Goal: Task Accomplishment & Management: Complete application form

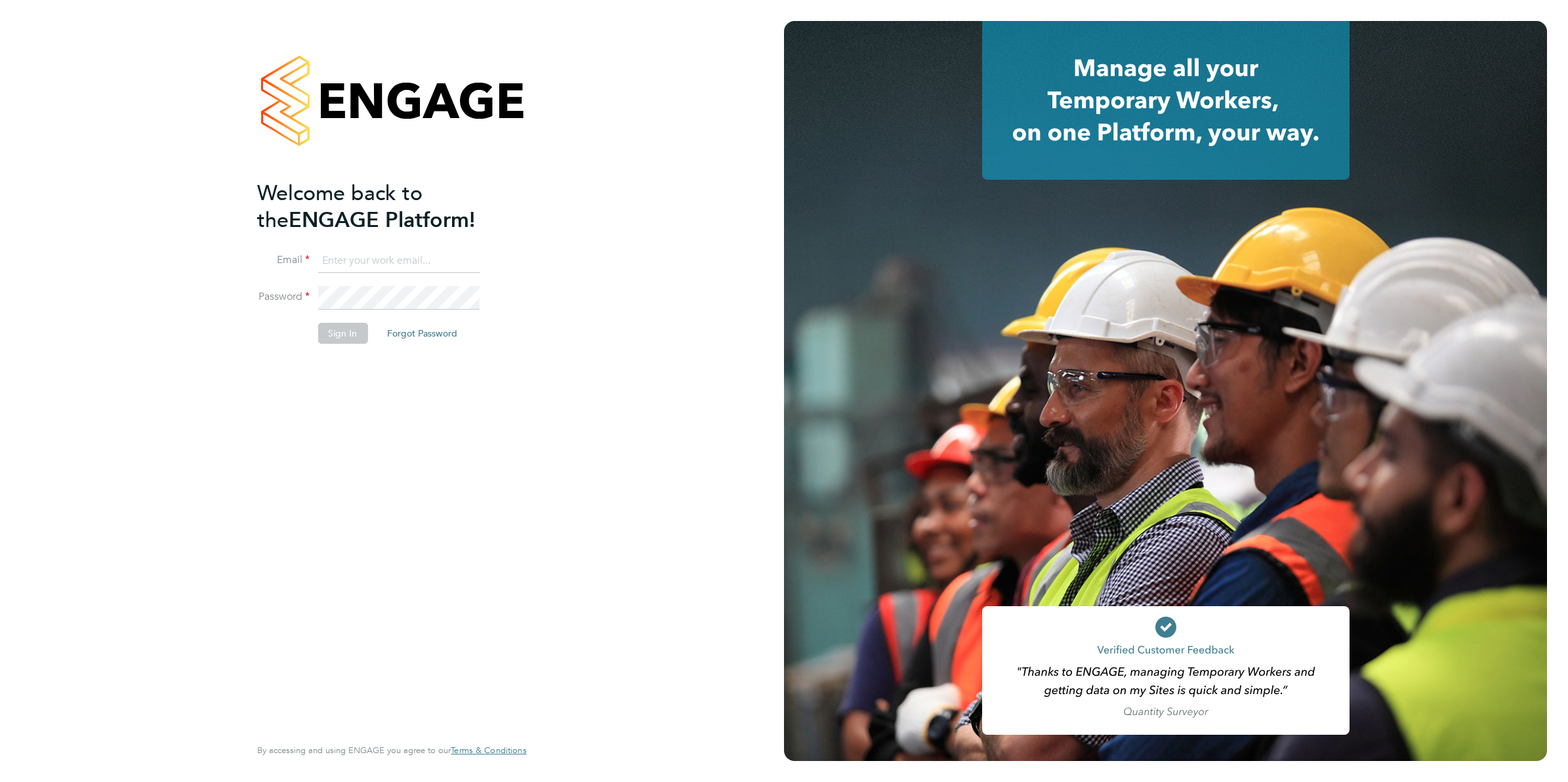
type input "trishnickless@yahoo.co.uk"
click at [343, 337] on button "Sign In" at bounding box center [342, 333] width 50 height 21
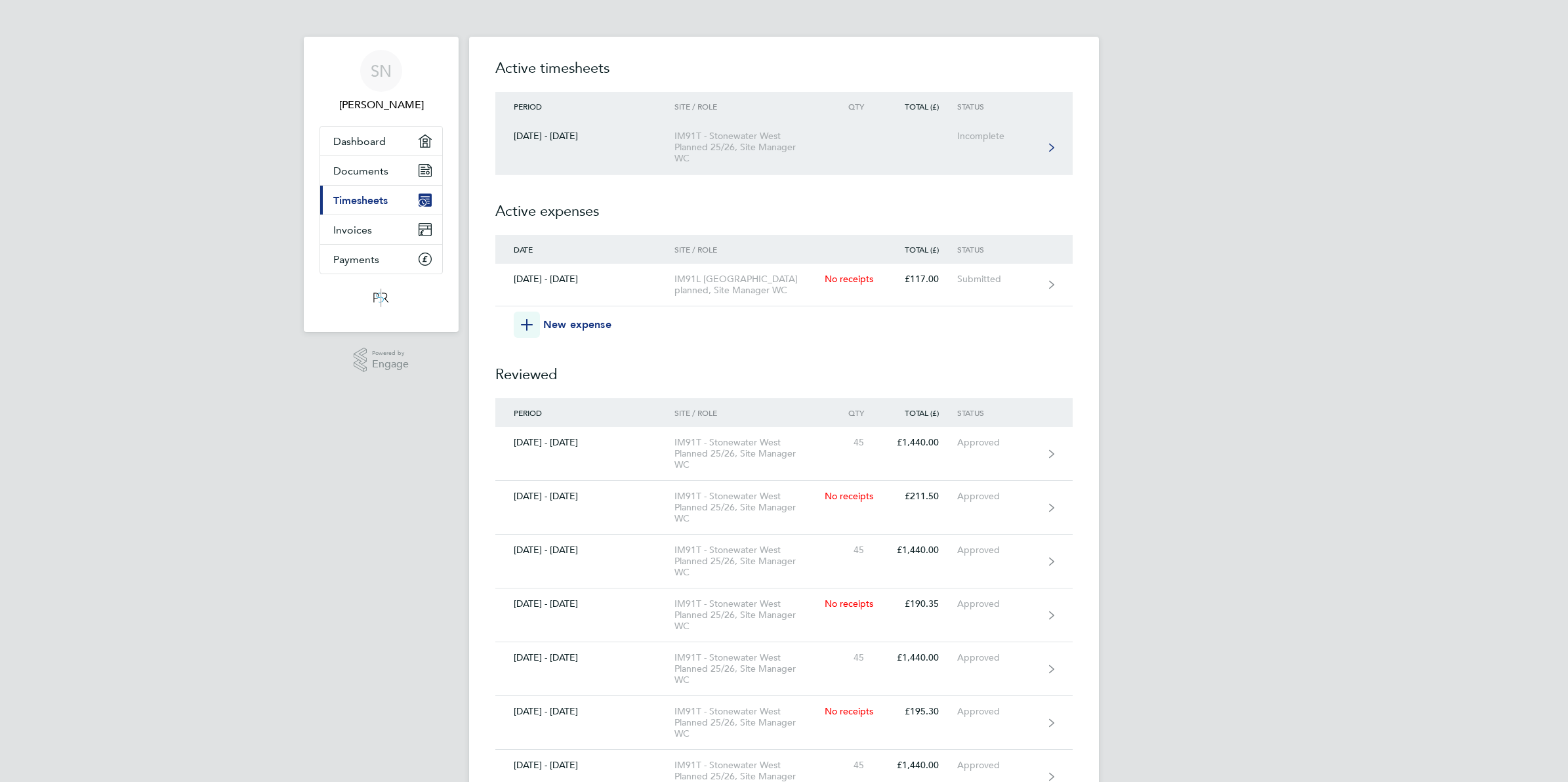
click at [1050, 146] on icon at bounding box center [1052, 148] width 5 height 9
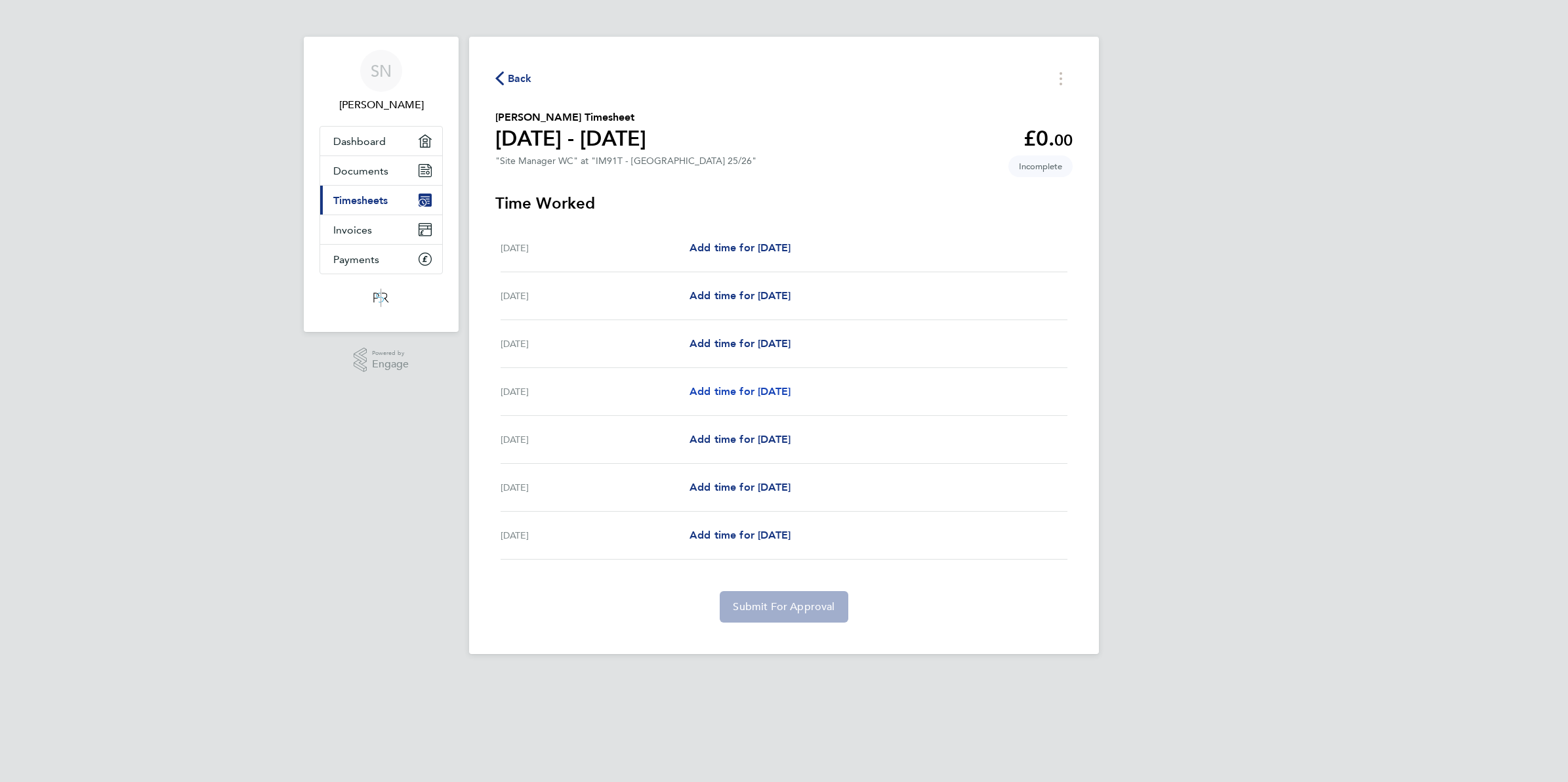
click at [743, 395] on span "Add time for [DATE]" at bounding box center [740, 391] width 101 height 13
select select "30"
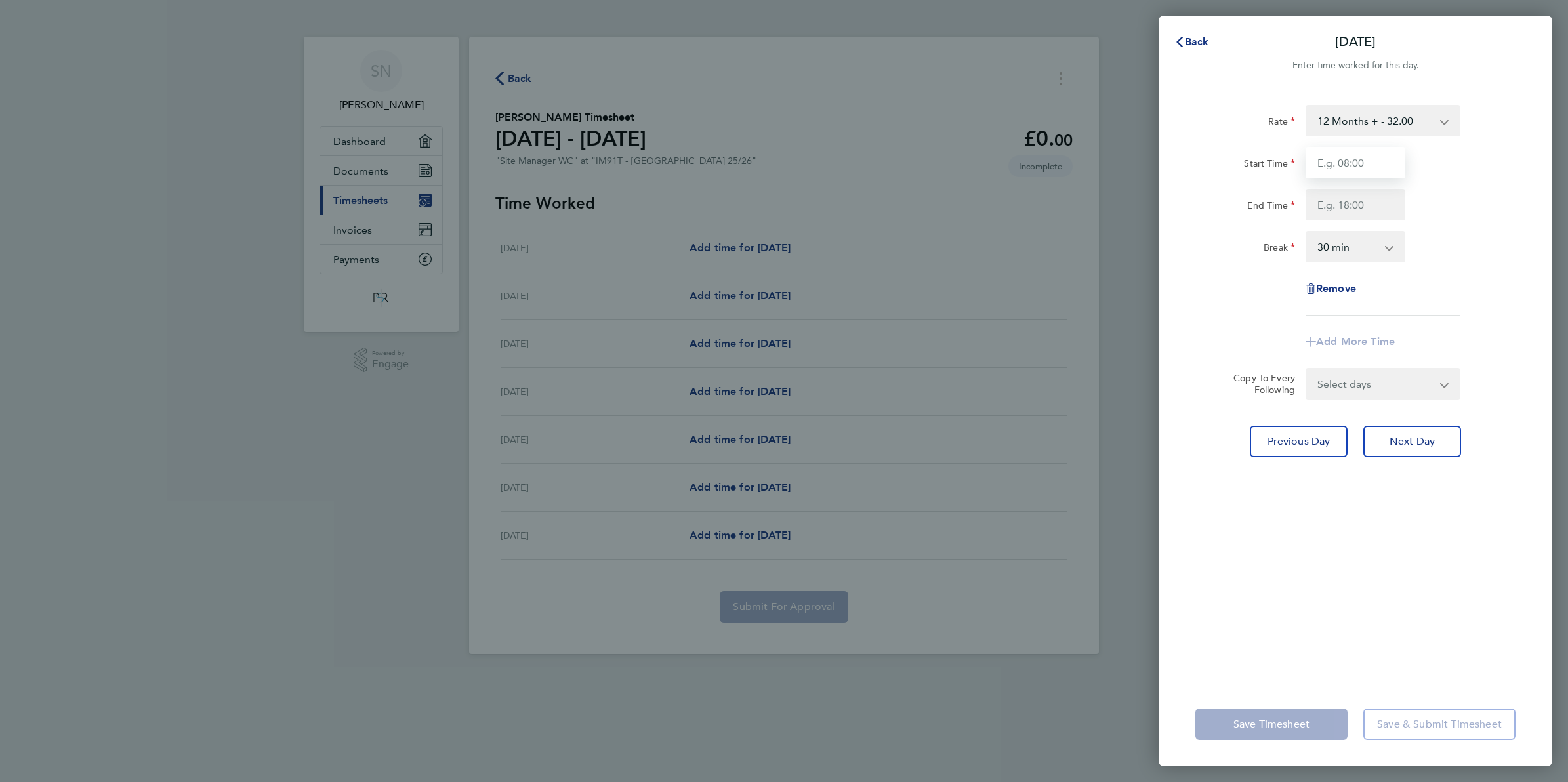
click at [1359, 160] on input "Start Time" at bounding box center [1356, 162] width 100 height 31
type input "07:00"
type input "16:30"
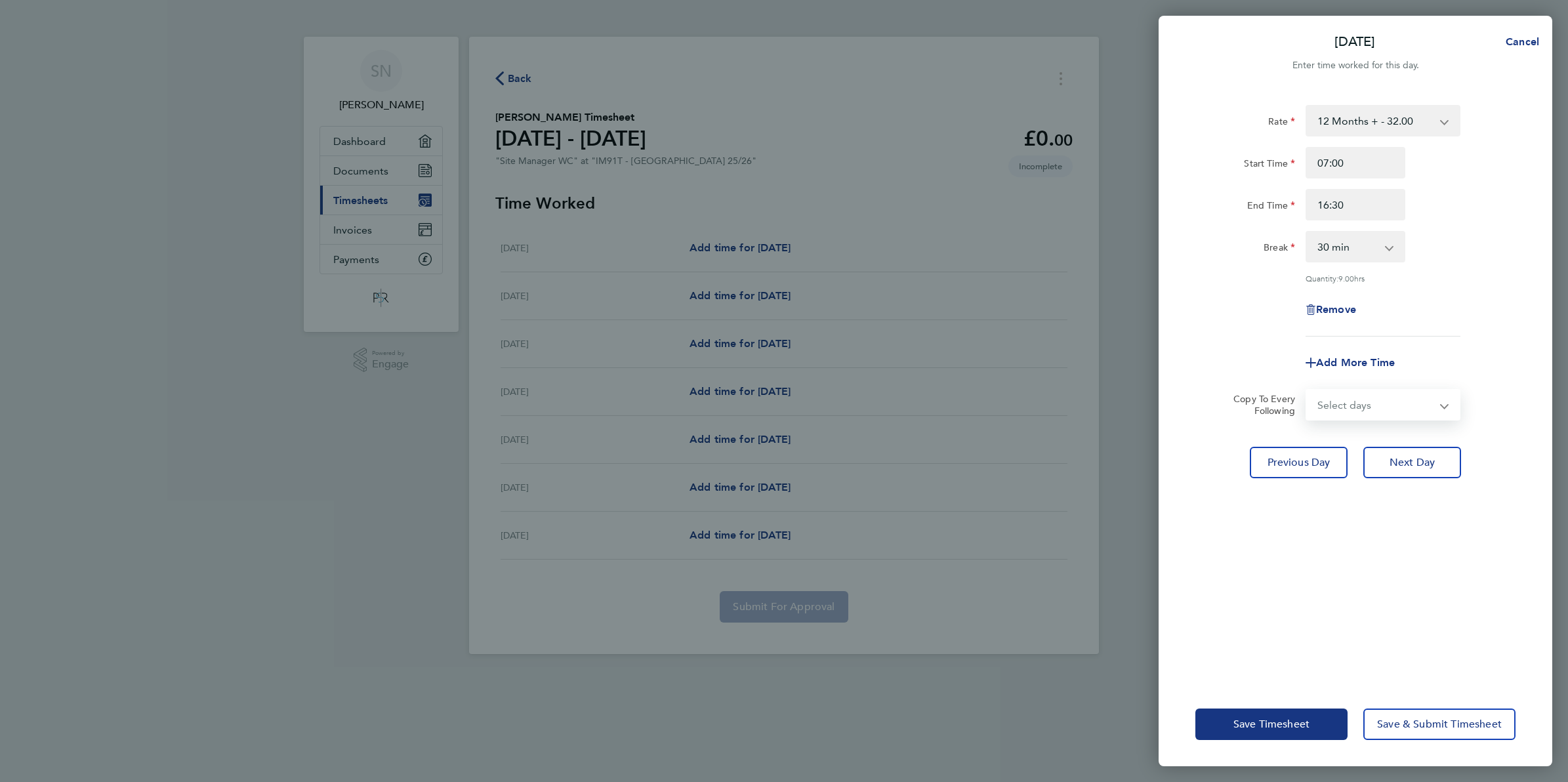
click at [1337, 405] on select "Select days Day [DATE] [DATE] [DATE]" at bounding box center [1376, 405] width 138 height 29
select select "DAY"
click at [1307, 391] on select "Select days Day [DATE] [DATE] [DATE]" at bounding box center [1376, 405] width 138 height 29
select select "[DATE]"
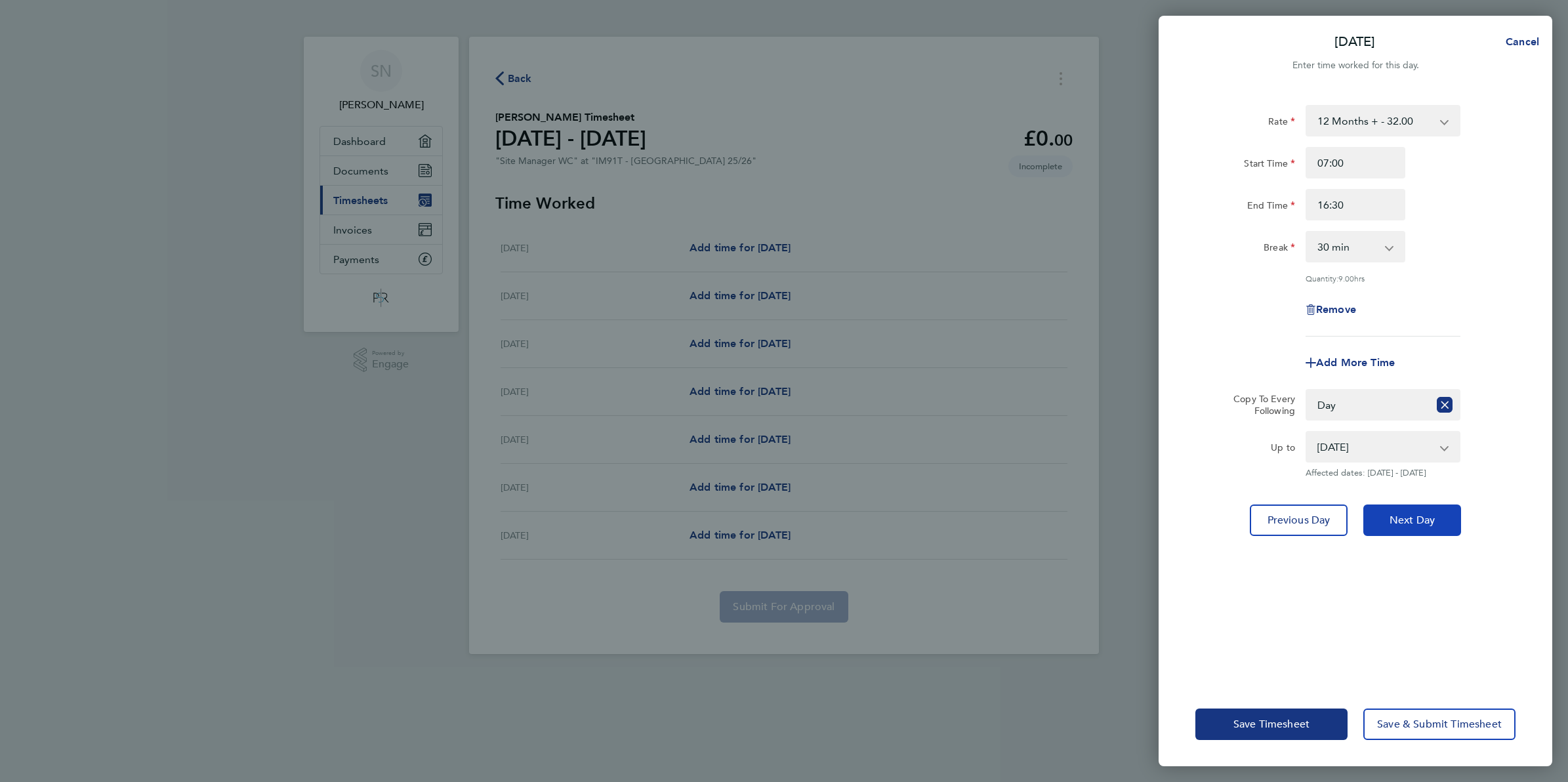
click at [1415, 518] on span "Next Day" at bounding box center [1412, 520] width 45 height 13
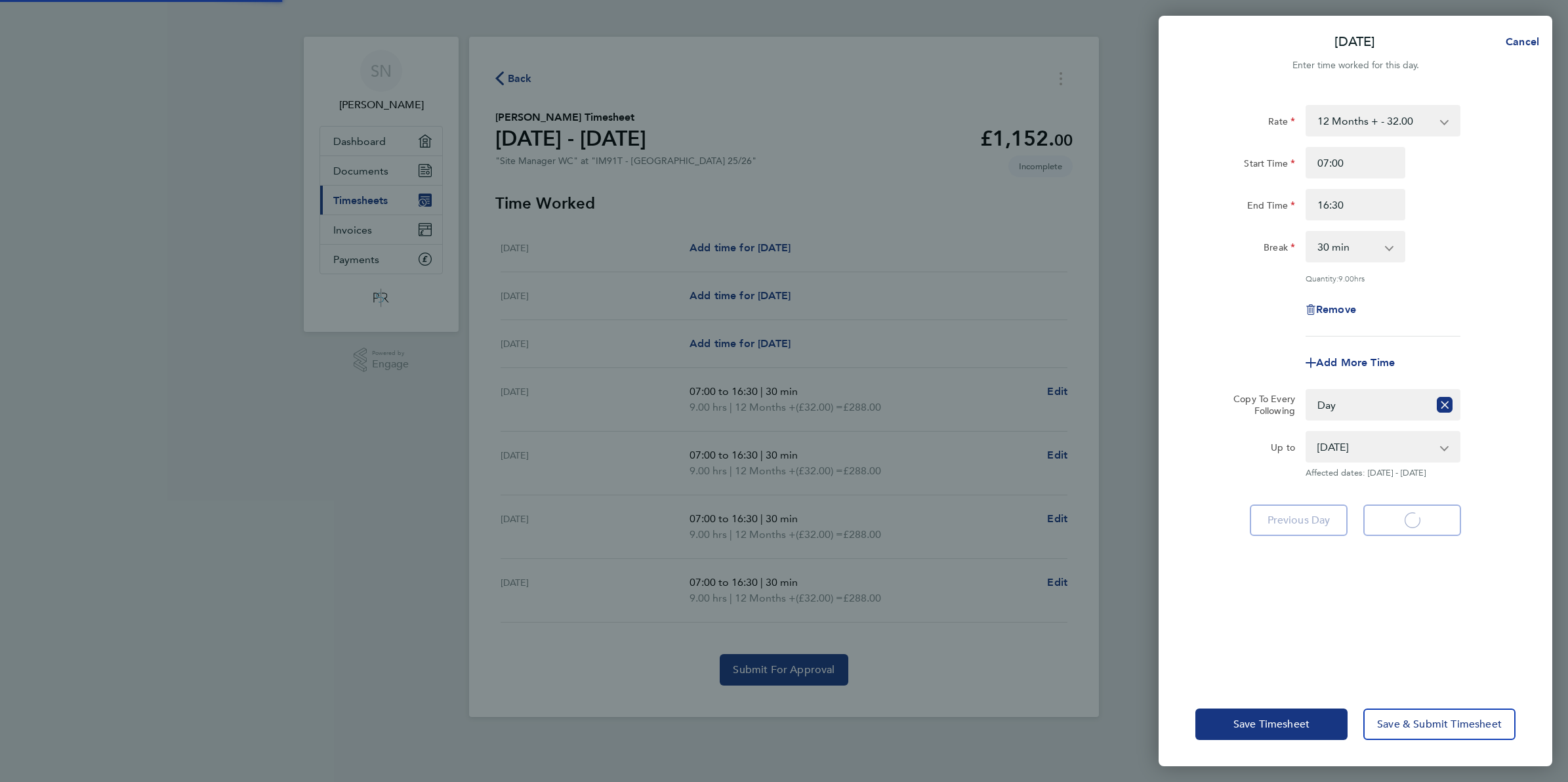
select select "30"
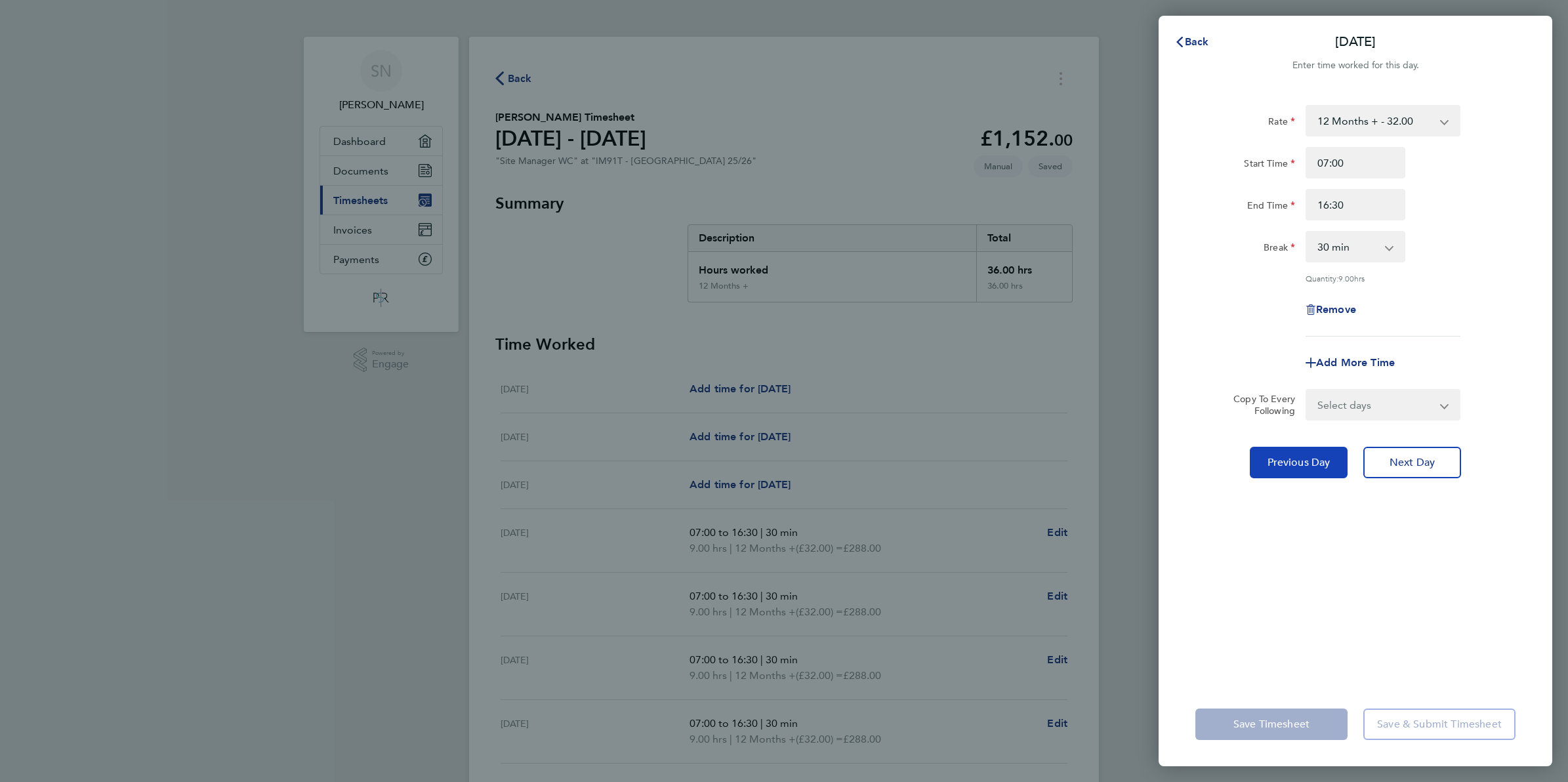
click at [1328, 465] on span "Previous Day" at bounding box center [1298, 463] width 63 height 13
select select "30"
click at [1422, 463] on span "Next Day" at bounding box center [1412, 463] width 45 height 13
select select "30"
click at [1449, 402] on app-icon-cross-button at bounding box center [1453, 405] width 16 height 29
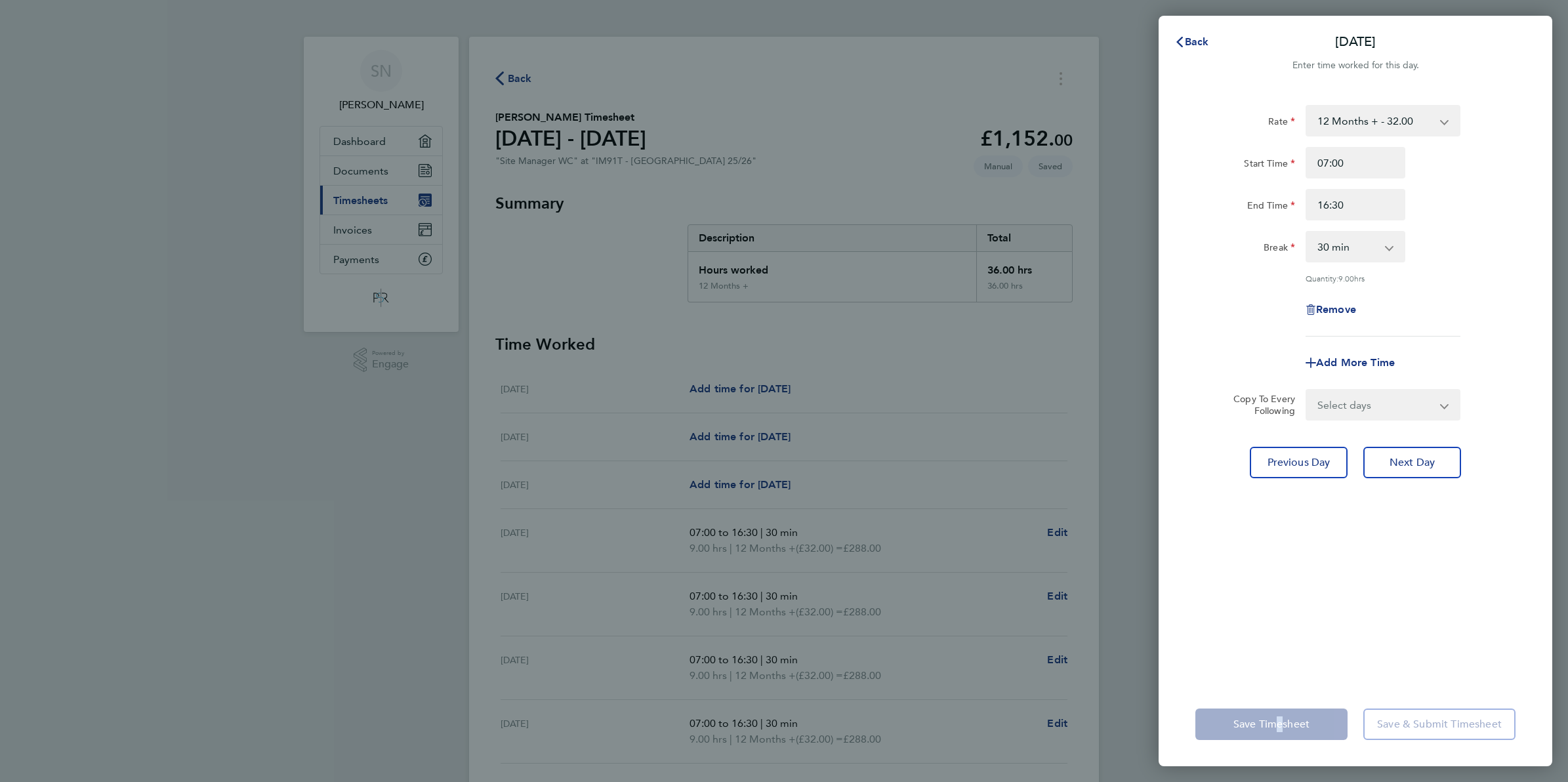
drag, startPoint x: 1274, startPoint y: 713, endPoint x: 1269, endPoint y: 719, distance: 7.8
click at [1269, 719] on app-form-button "Save Timesheet" at bounding box center [1275, 724] width 160 height 31
click at [1414, 463] on span "Next Day" at bounding box center [1412, 463] width 45 height 13
select select "30"
click at [1308, 463] on span "Previous Day" at bounding box center [1298, 463] width 63 height 13
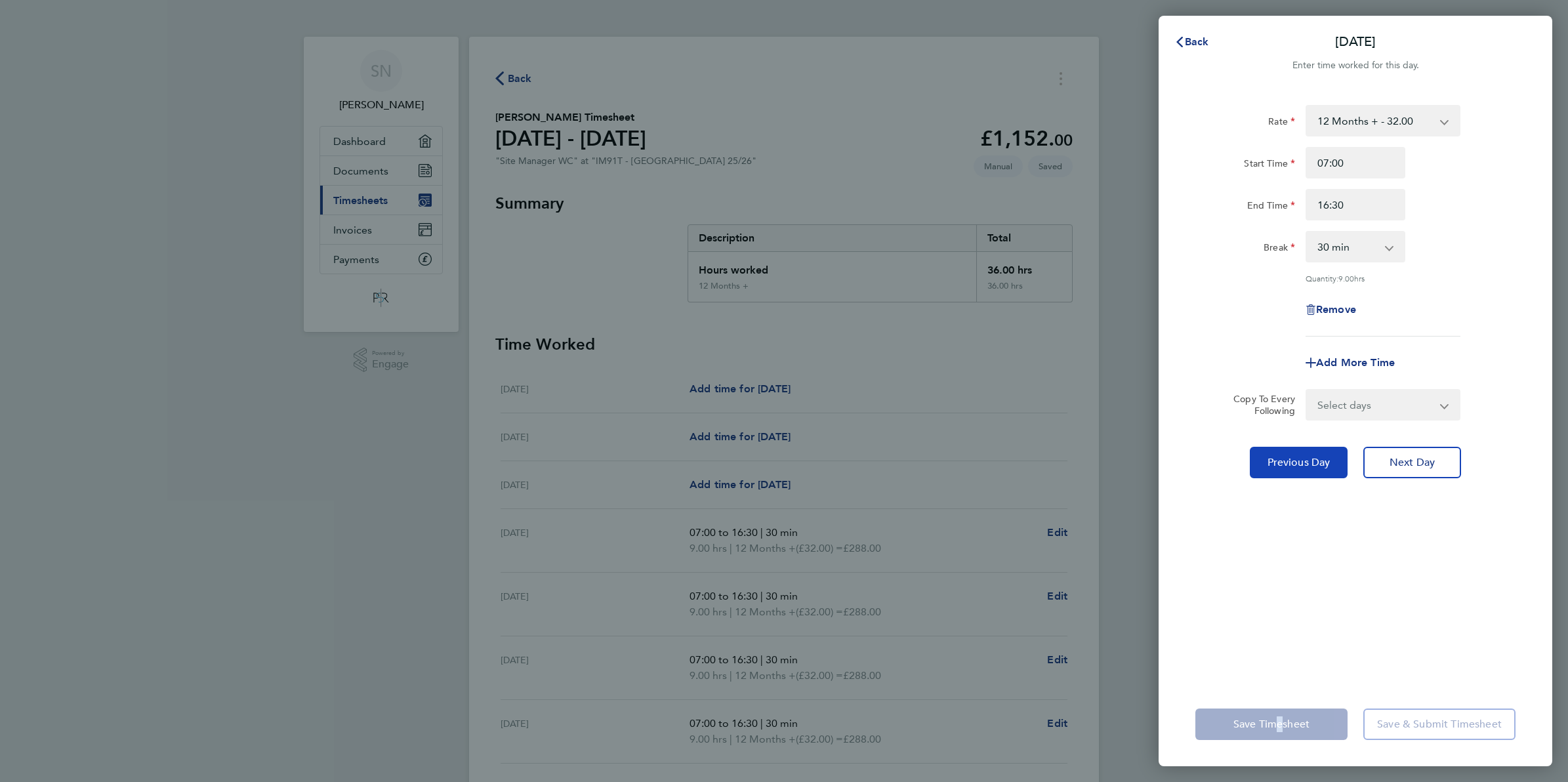
select select "30"
click at [1318, 467] on span "Previous Day" at bounding box center [1298, 463] width 63 height 13
select select "30"
click at [1267, 723] on app-form-button "Save Timesheet" at bounding box center [1275, 724] width 160 height 31
drag, startPoint x: 1267, startPoint y: 723, endPoint x: 1474, endPoint y: 525, distance: 286.4
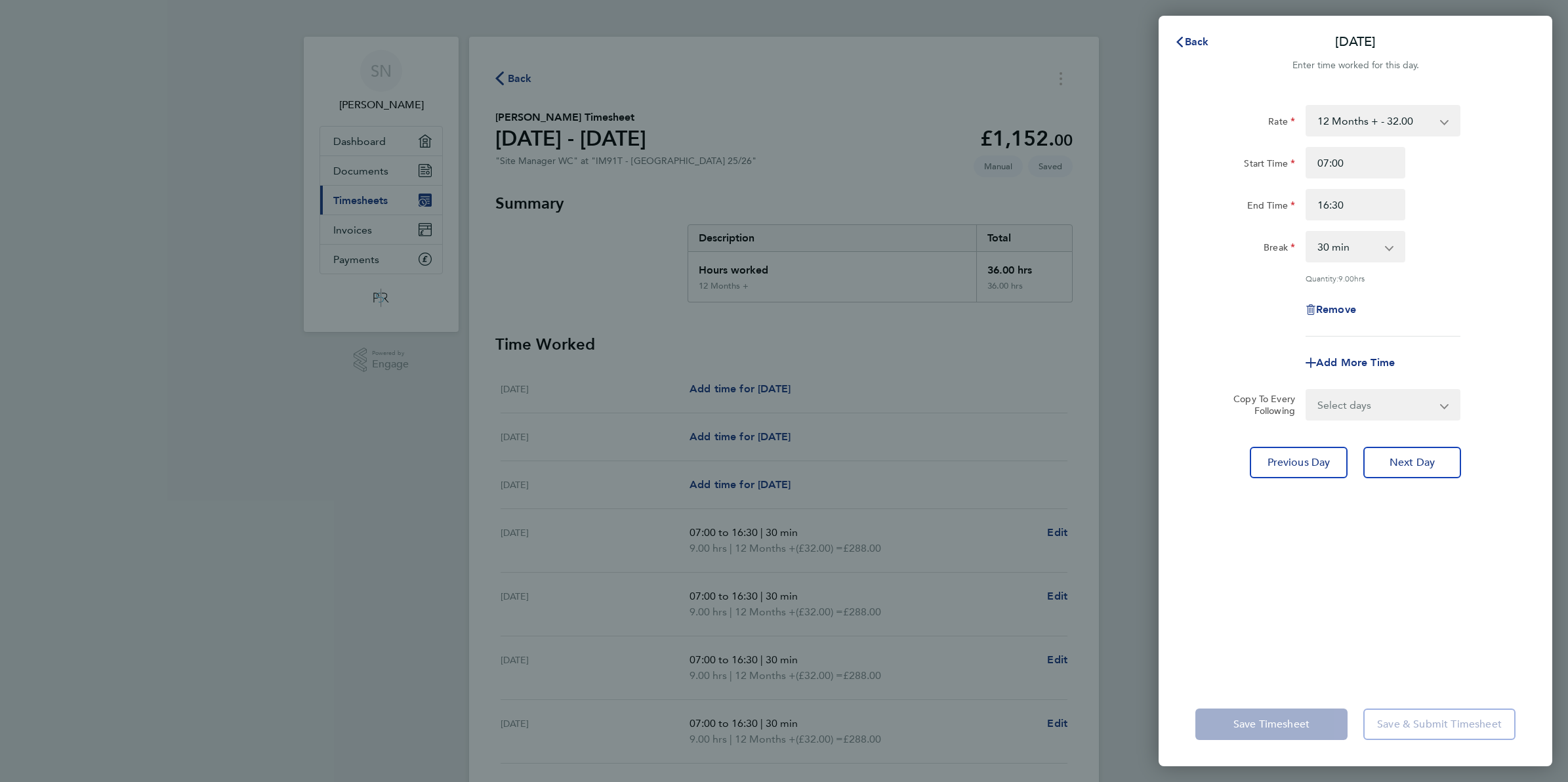
click at [1464, 533] on div "Rate 12 Months + - 32.00 Start Time 07:00 End Time 16:30 Break 0 min 15 min 30 …" at bounding box center [1355, 385] width 393 height 593
drag, startPoint x: 1199, startPoint y: 39, endPoint x: 1201, endPoint y: 53, distance: 14.1
click at [1201, 53] on button "Back" at bounding box center [1192, 41] width 61 height 26
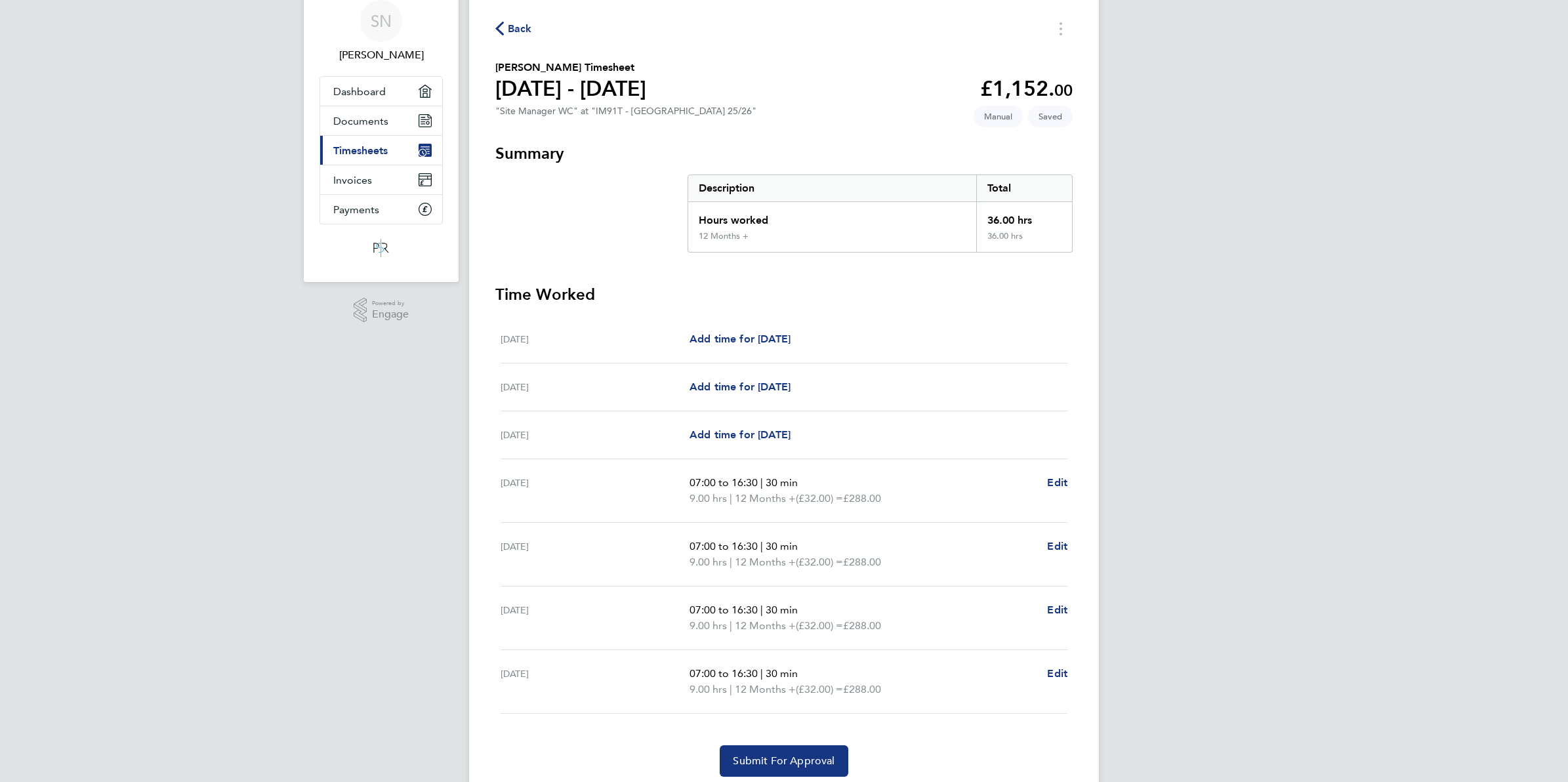
scroll to position [99, 0]
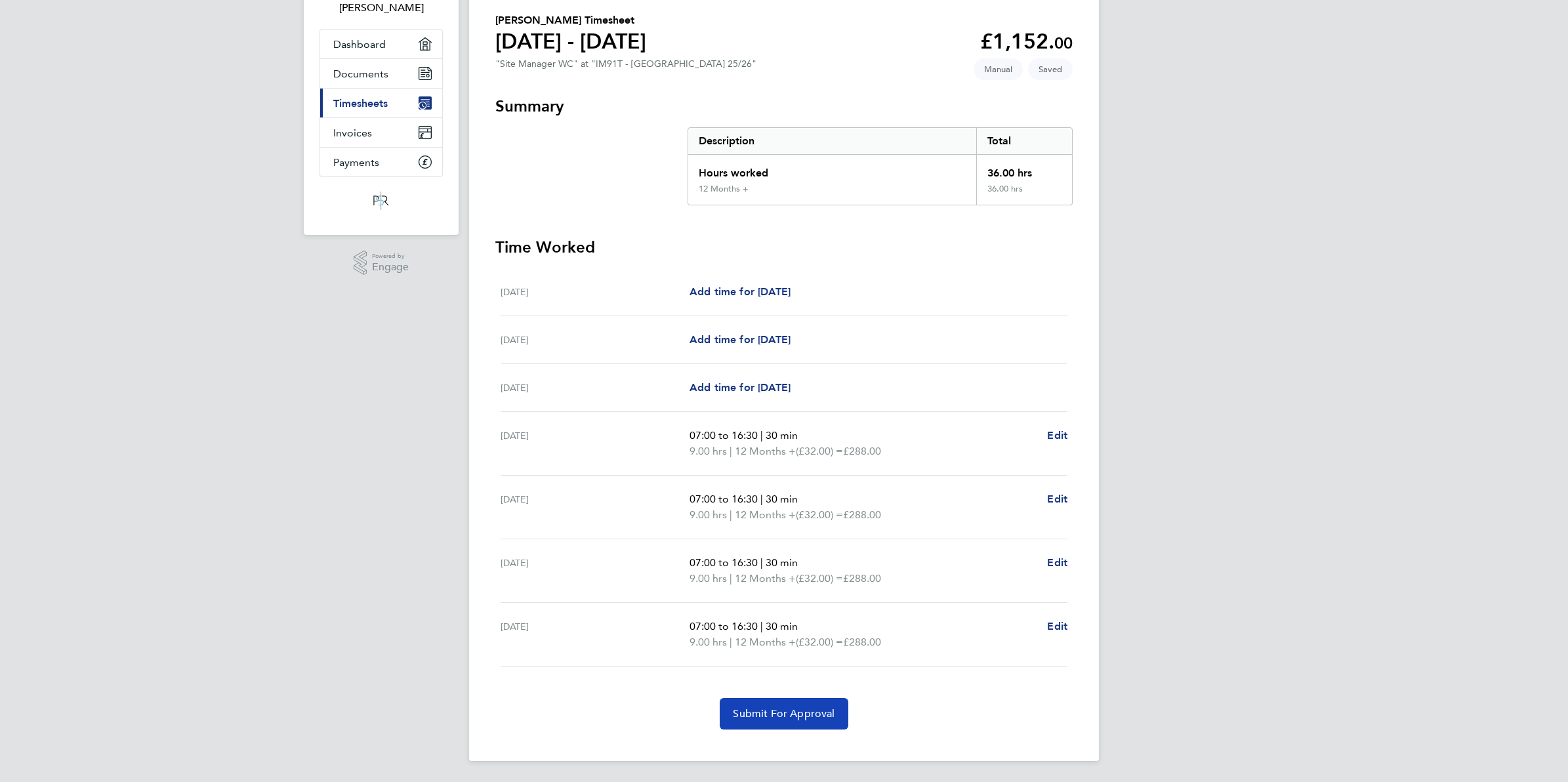
click at [775, 711] on span "Submit For Approval" at bounding box center [783, 714] width 102 height 13
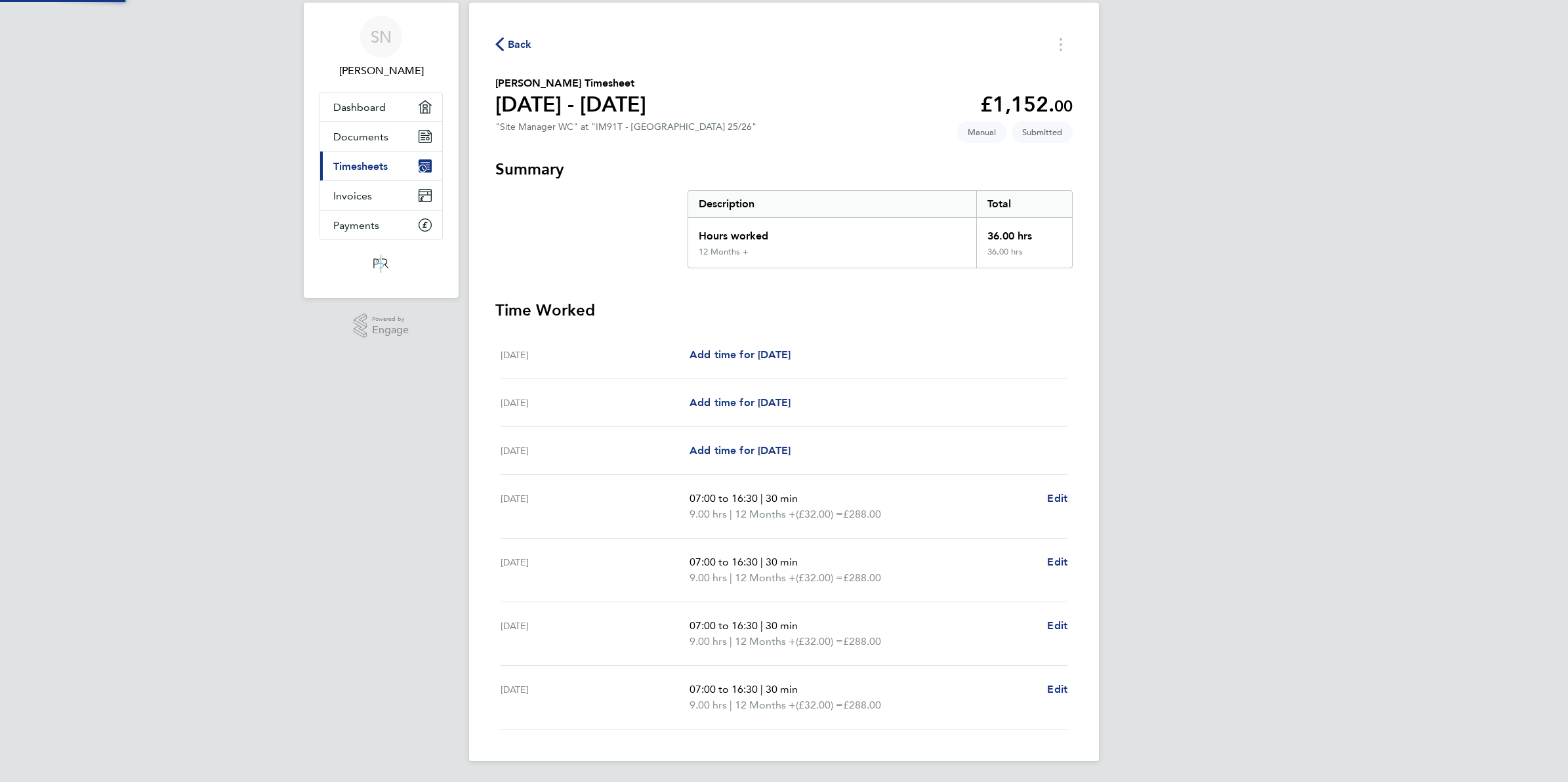
scroll to position [37, 0]
click at [508, 41] on span "Back" at bounding box center [520, 45] width 24 height 16
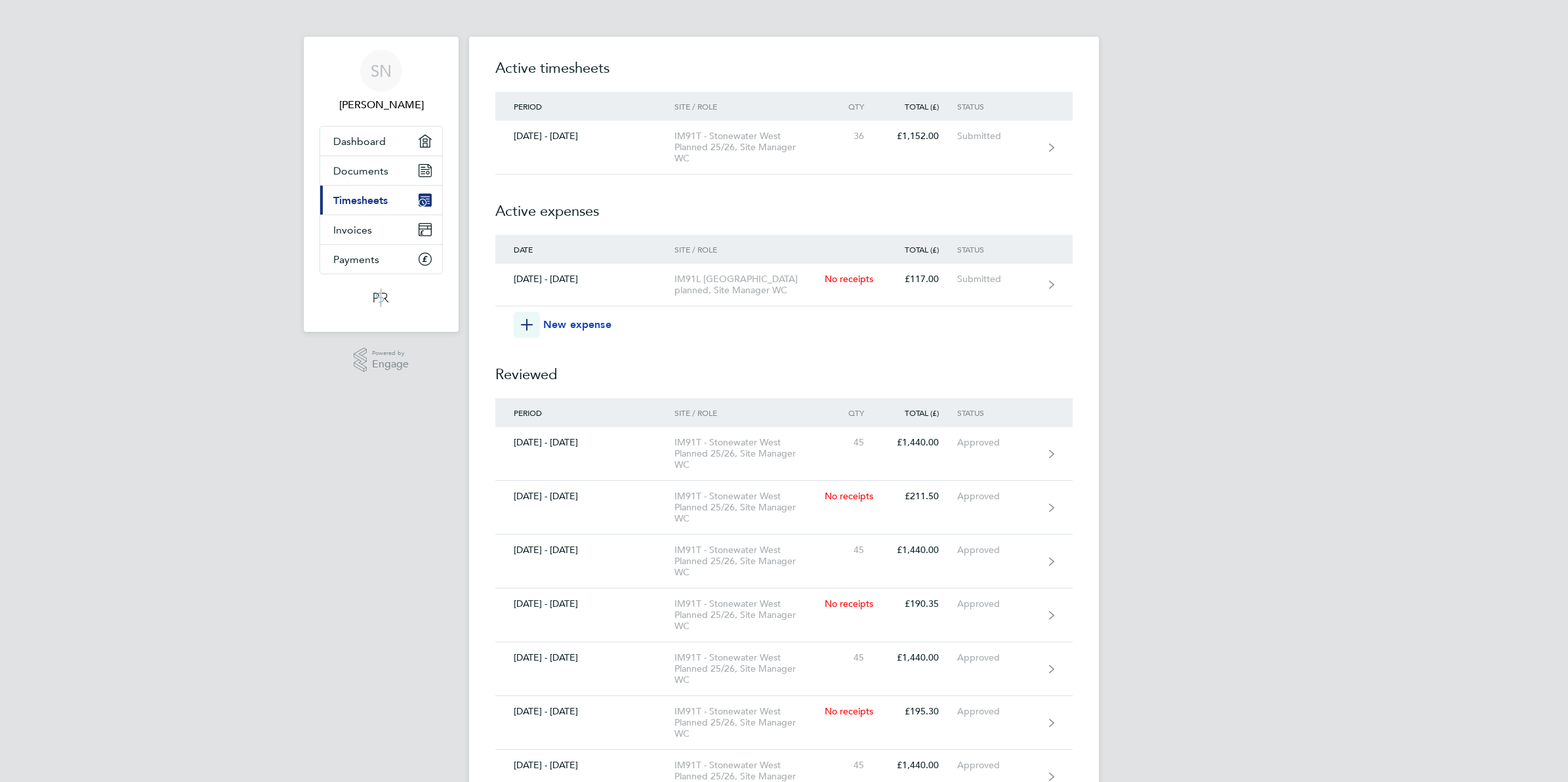
click at [576, 322] on span "New expense" at bounding box center [577, 325] width 69 height 16
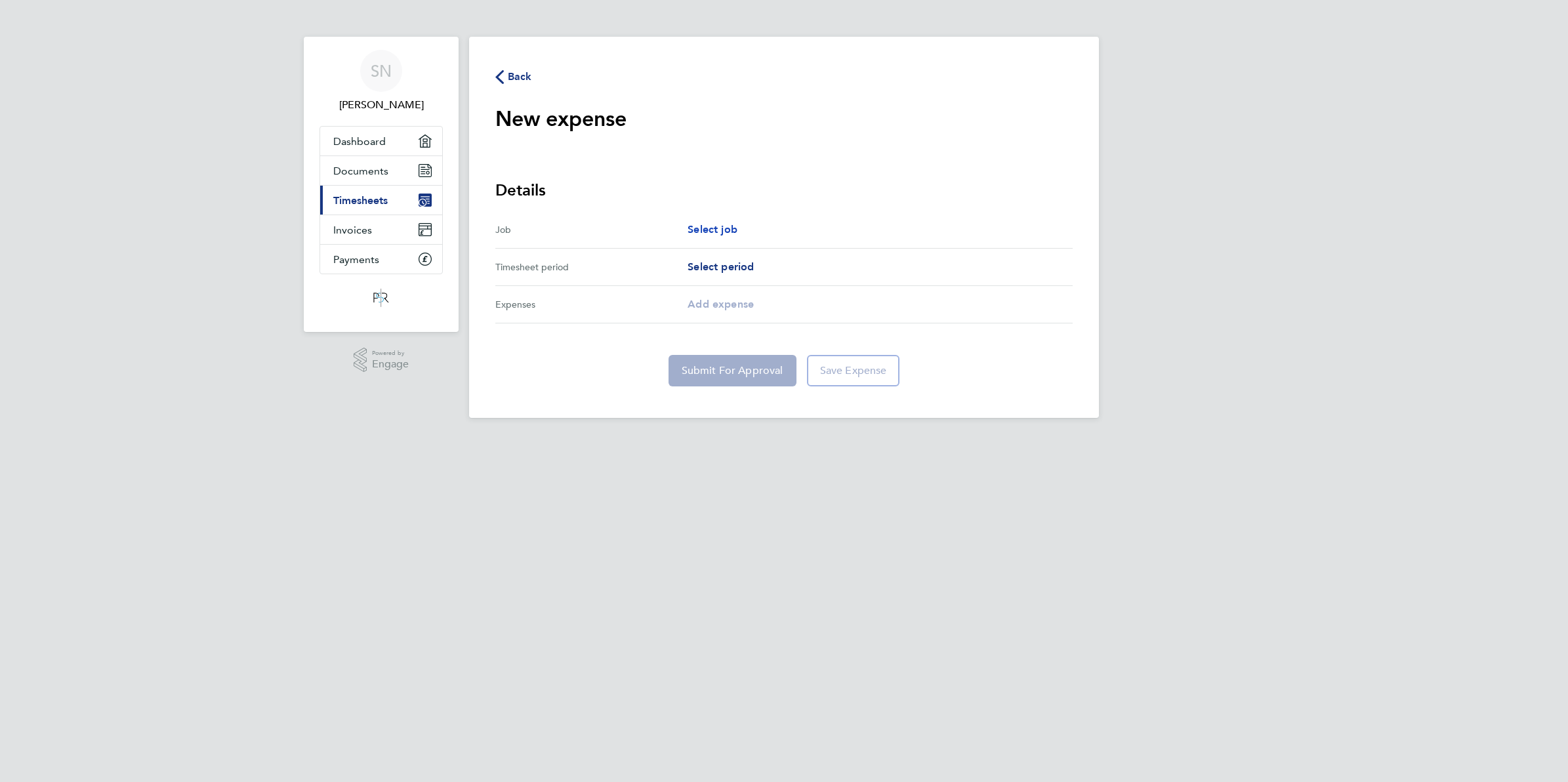
click at [729, 230] on span "Select job" at bounding box center [712, 229] width 50 height 13
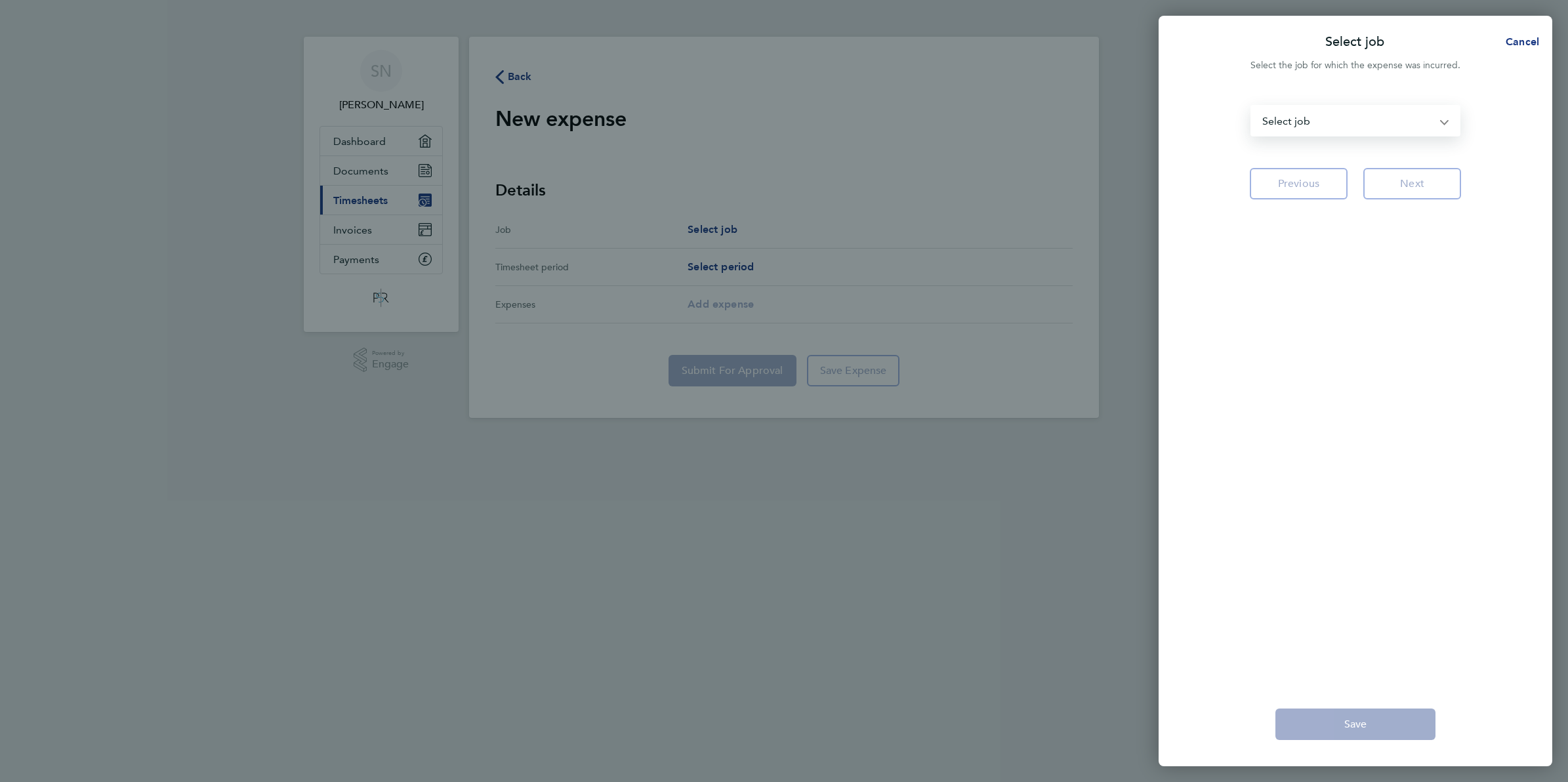
click at [1439, 123] on select "IM91L [GEOGRAPHIC_DATA] planned - Site Manager WC IM91T - [GEOGRAPHIC_DATA] Pla…" at bounding box center [1348, 120] width 192 height 29
select select "297965"
click at [1252, 106] on select "IM91L [GEOGRAPHIC_DATA] planned - Site Manager WC IM91T - [GEOGRAPHIC_DATA] Pla…" at bounding box center [1348, 120] width 192 height 29
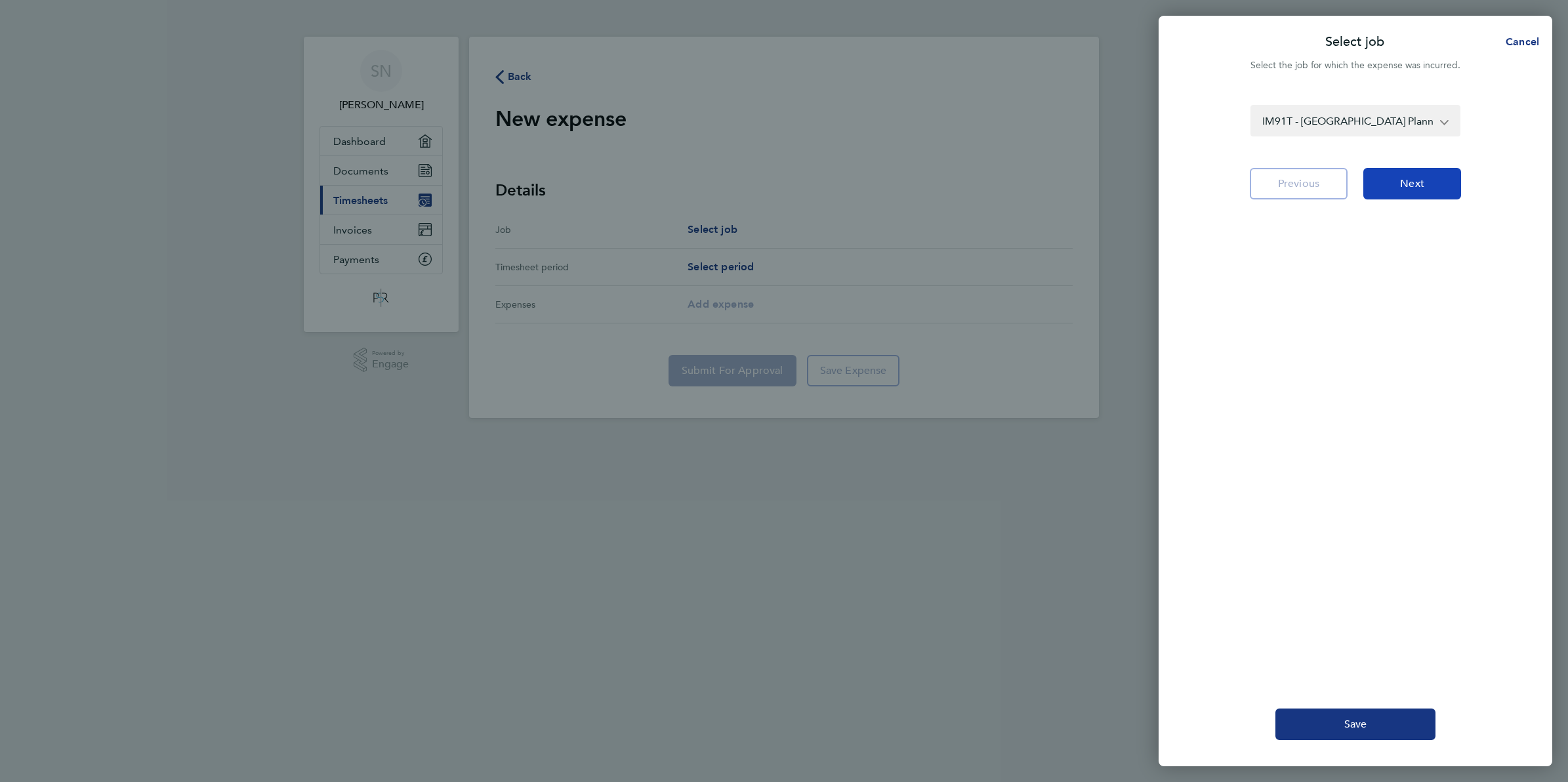
click at [1407, 187] on span "Next" at bounding box center [1412, 184] width 24 height 13
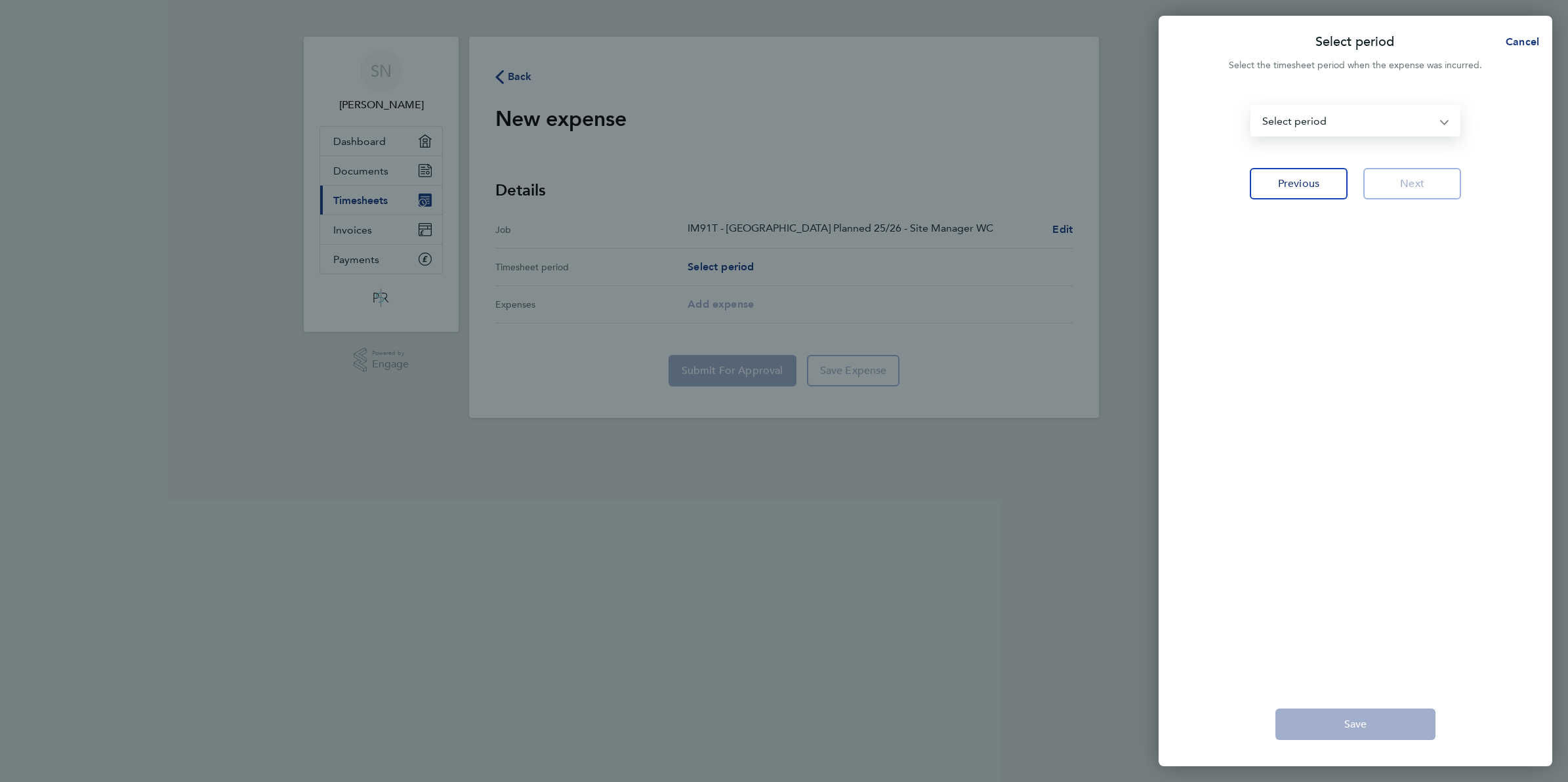
click at [1379, 122] on select "[DATE] - [DATE] [DATE] - [DATE] [DATE] - [DATE] [DATE] - [DATE] [DATE] - [DATE]…" at bounding box center [1348, 120] width 192 height 29
select select "7: Object"
click at [1252, 106] on select "[DATE] - [DATE] [DATE] - [DATE] [DATE] - [DATE] [DATE] - [DATE] [DATE] - [DATE]…" at bounding box center [1348, 120] width 192 height 29
click at [1396, 190] on button "Next" at bounding box center [1412, 183] width 98 height 31
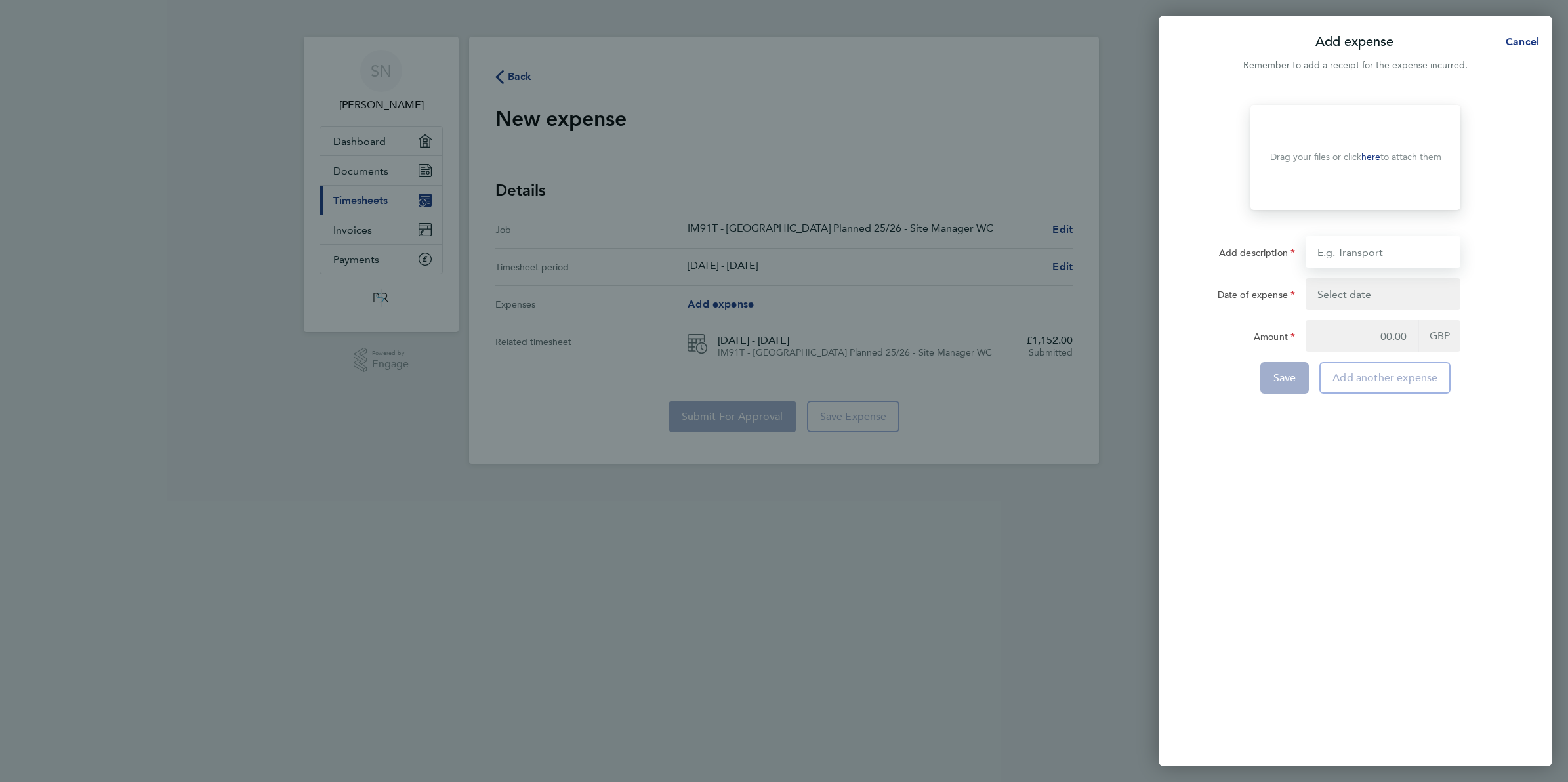
click at [1355, 253] on input "Add description" at bounding box center [1383, 252] width 155 height 31
type input "petrol"
type input "[DATE]"
type input "211.50"
click at [1381, 290] on button "button" at bounding box center [1383, 293] width 155 height 31
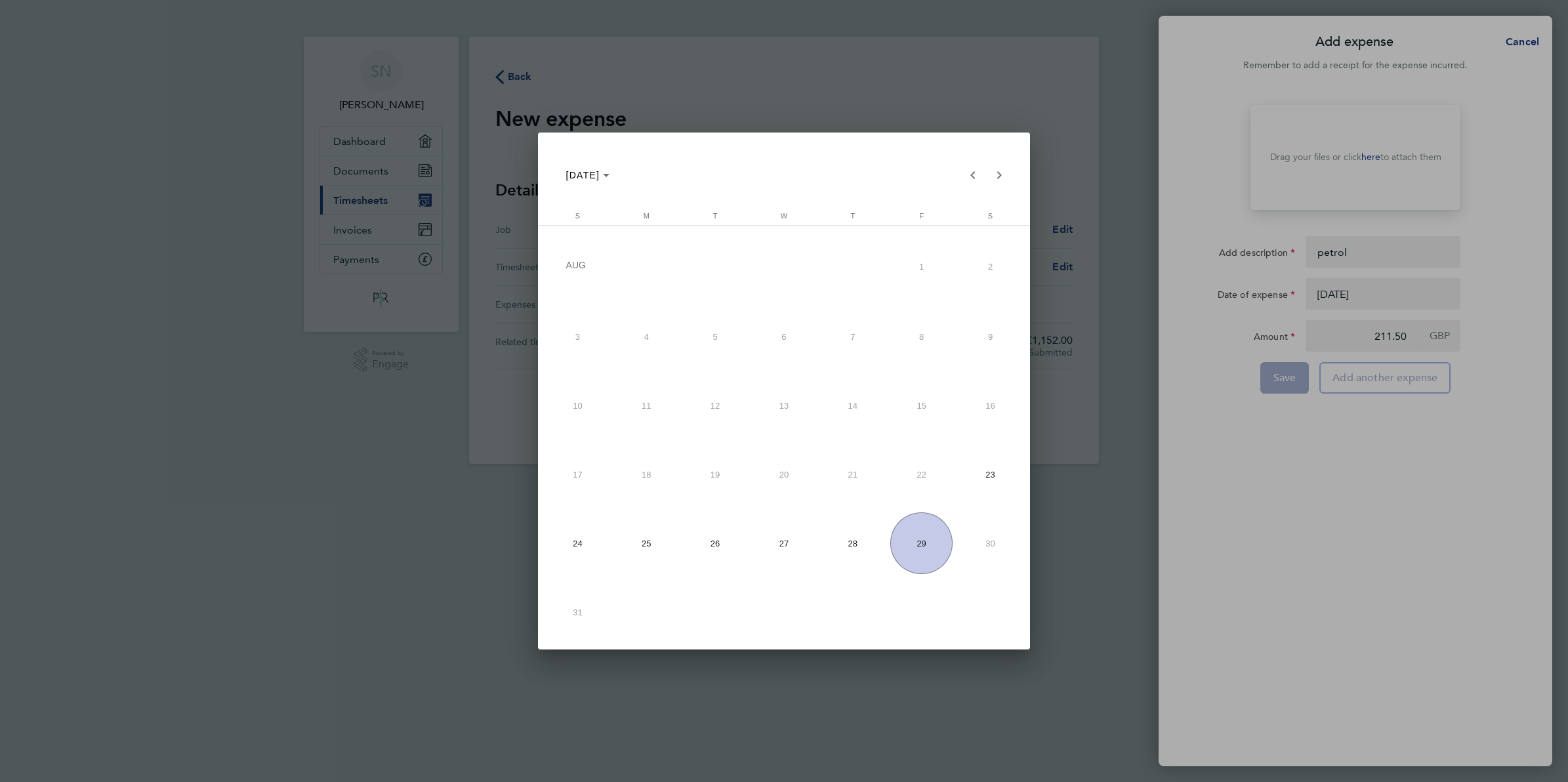
click at [932, 551] on span "29" at bounding box center [921, 543] width 62 height 62
type input "[DATE]"
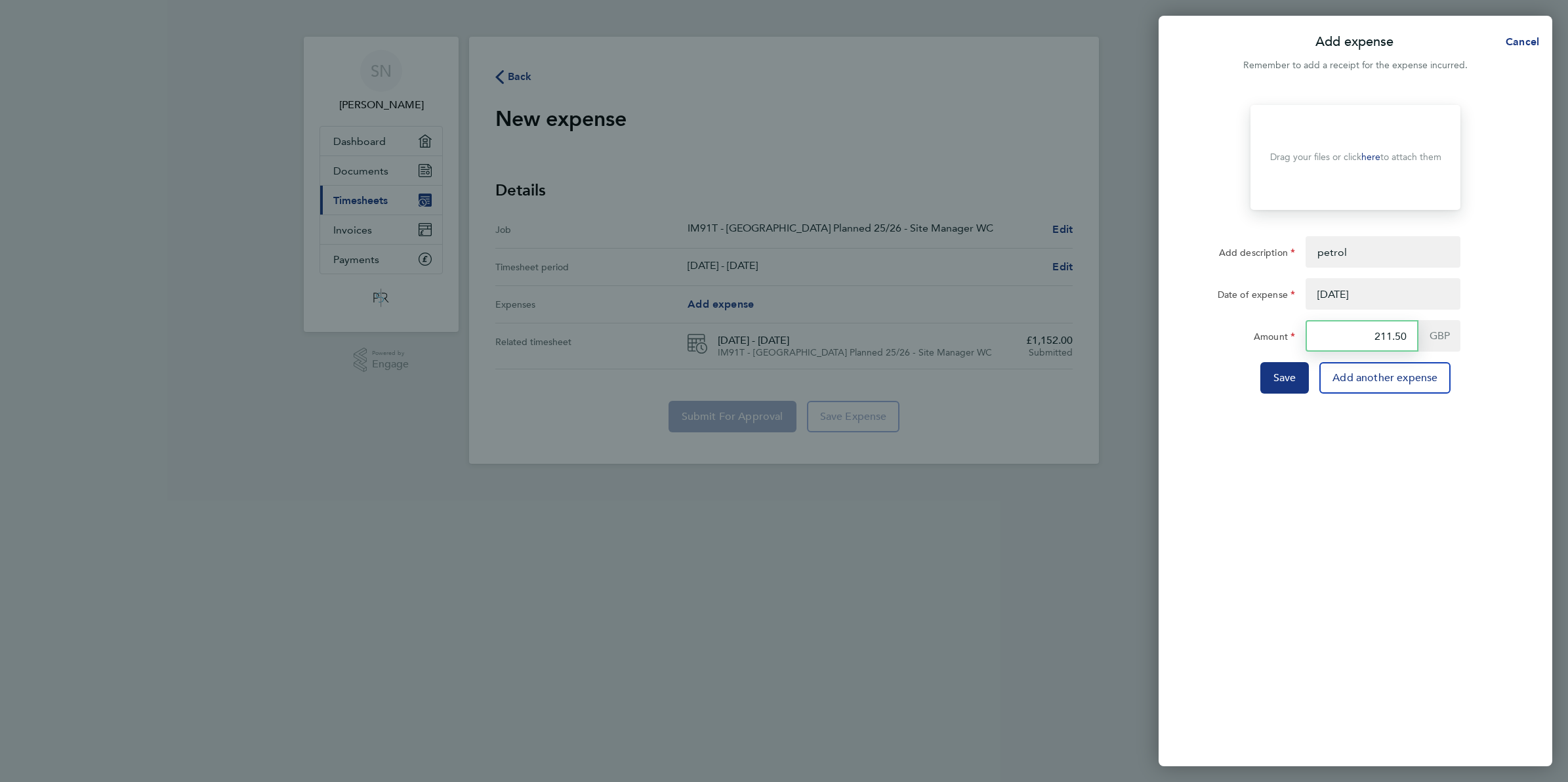
click at [1411, 335] on input "211.50" at bounding box center [1362, 335] width 113 height 31
type input "0"
type input "153.90"
click at [1284, 375] on span "Save" at bounding box center [1284, 378] width 23 height 13
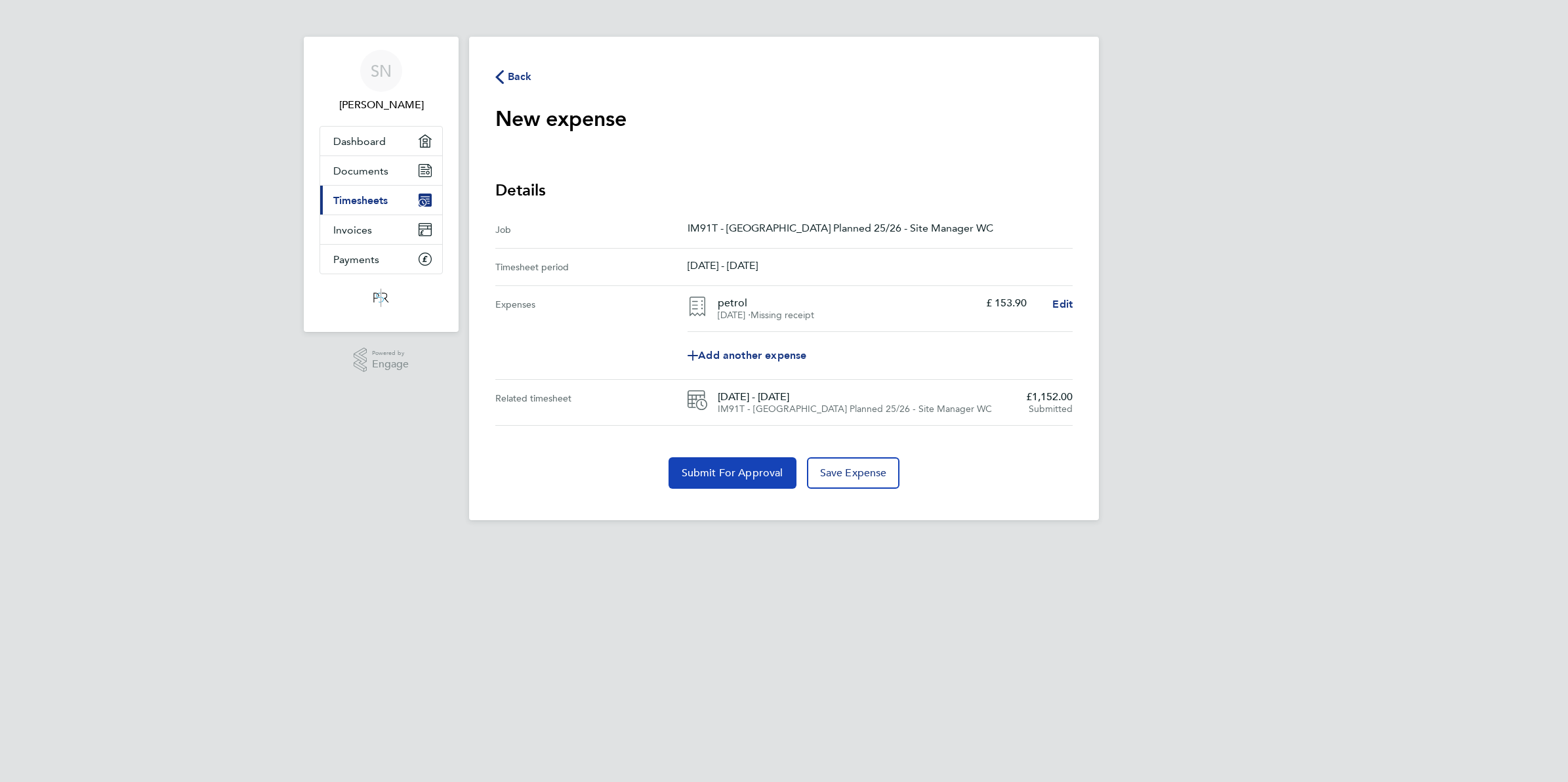
click at [702, 480] on span "Submit For Approval" at bounding box center [732, 473] width 102 height 13
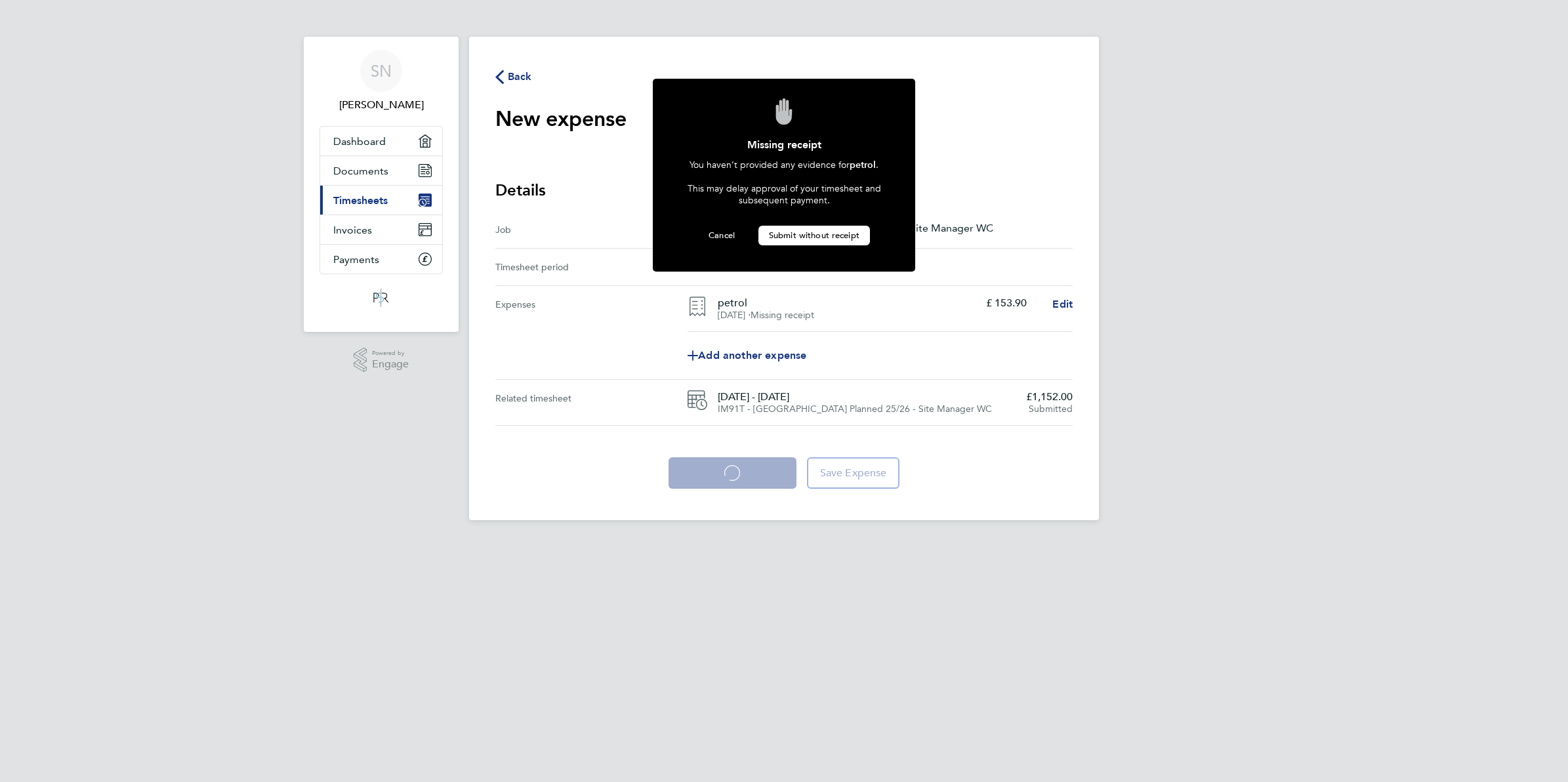
click at [840, 230] on span "Submit without receipt" at bounding box center [814, 235] width 91 height 11
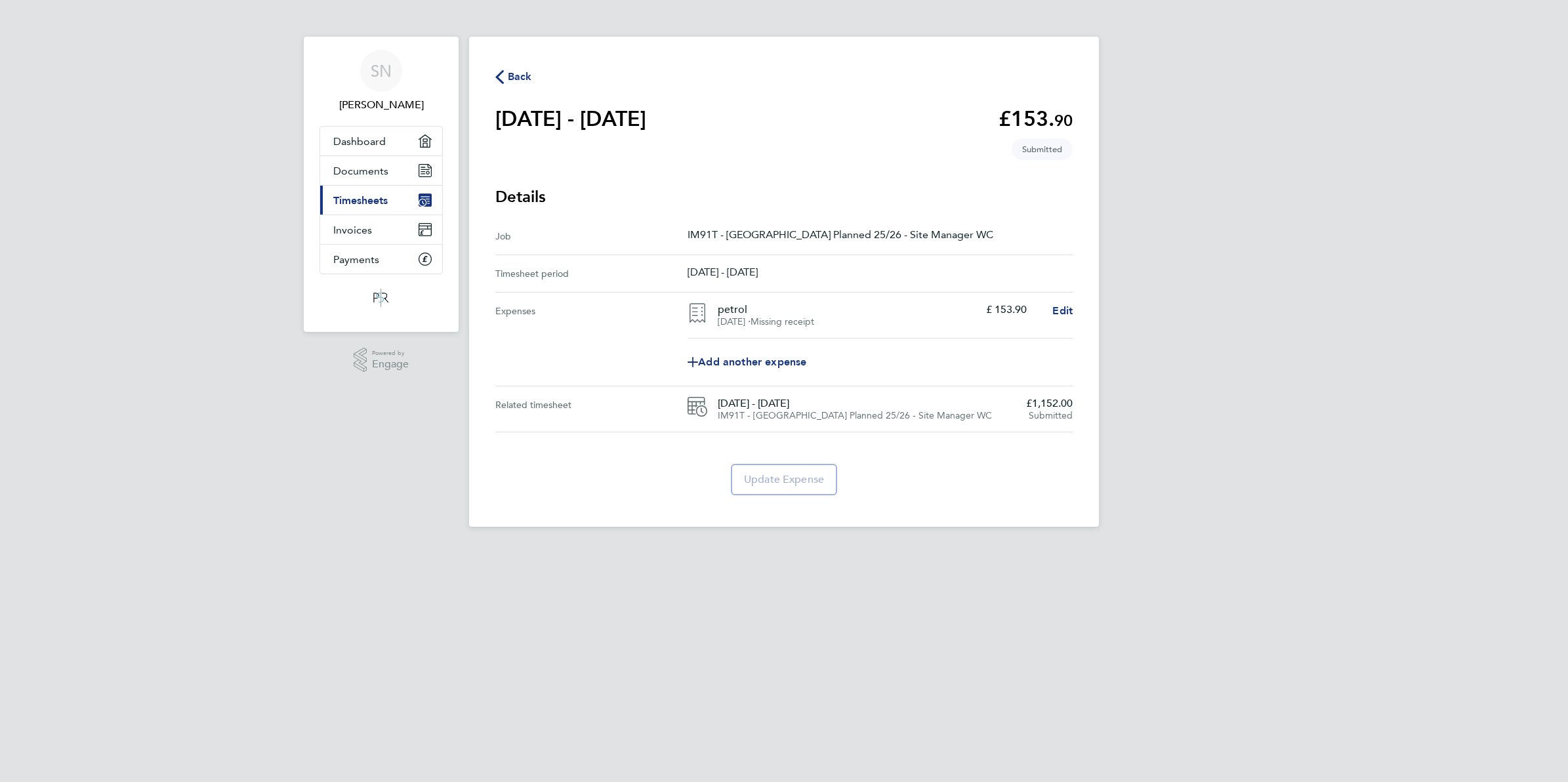
click at [531, 79] on div "Back" at bounding box center [783, 77] width 577 height 17
click at [525, 79] on span "Back" at bounding box center [520, 77] width 24 height 16
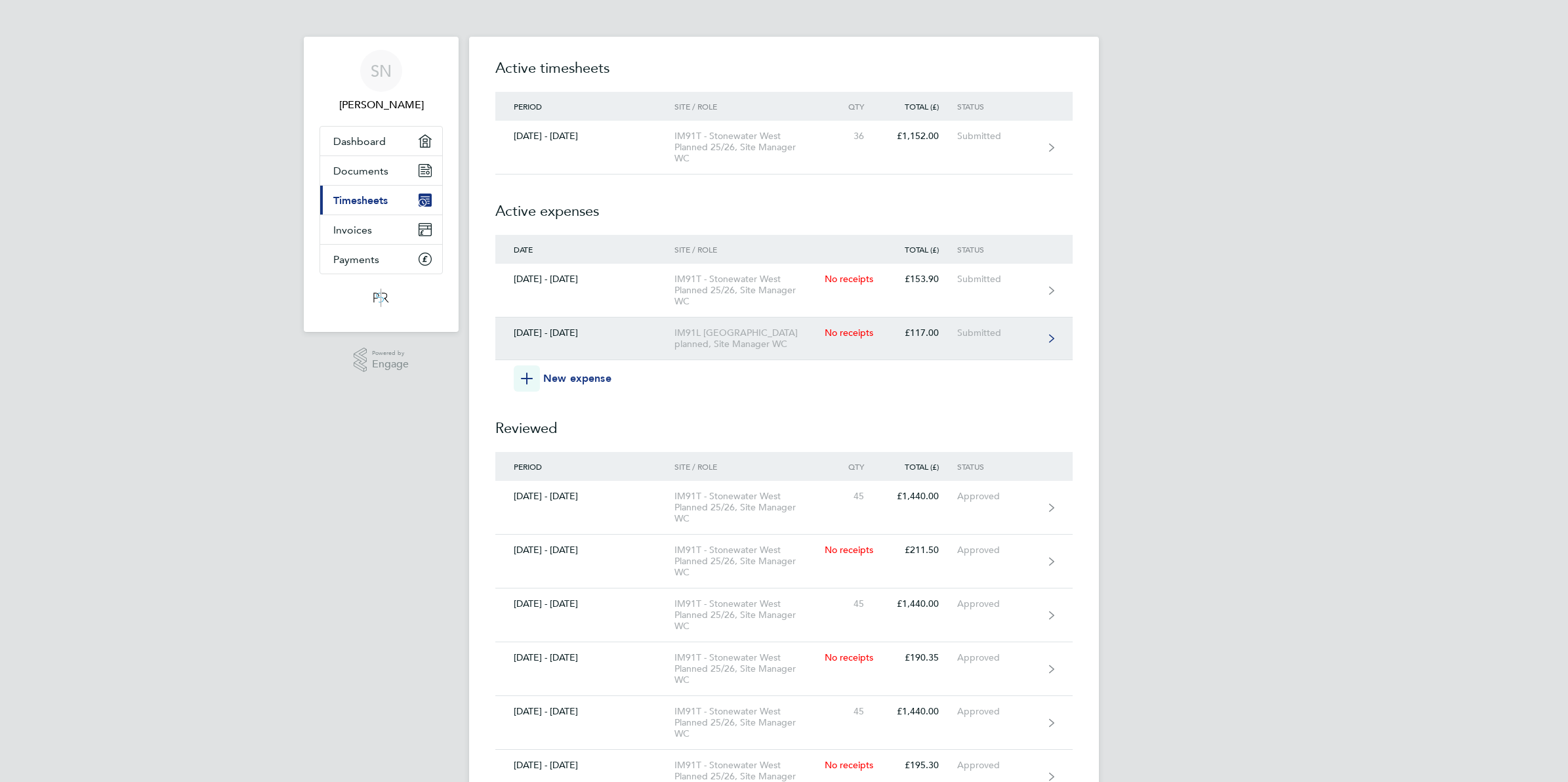
click at [1053, 339] on icon at bounding box center [1052, 339] width 5 height 9
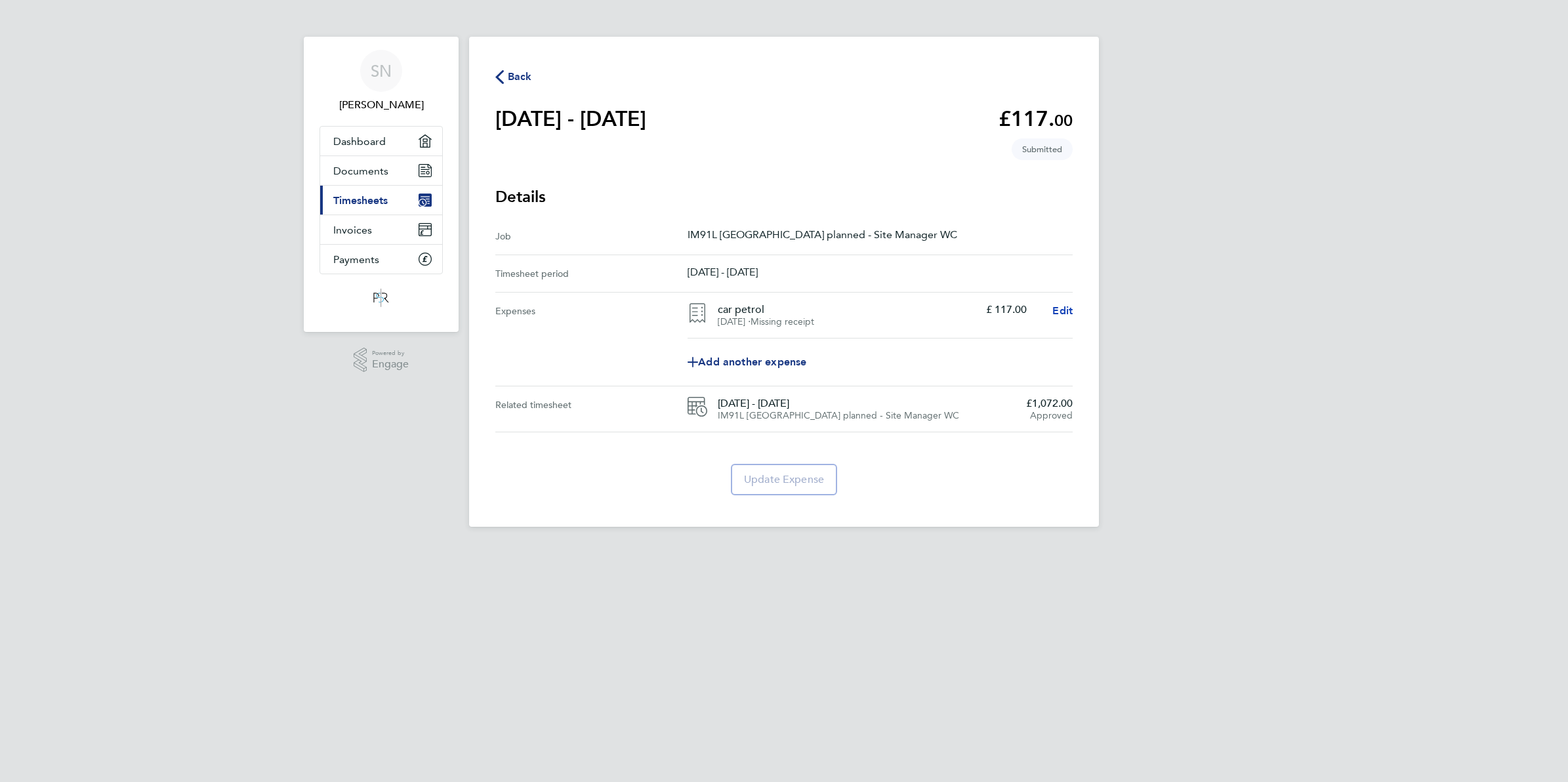
click at [1060, 315] on span "Edit" at bounding box center [1062, 310] width 21 height 13
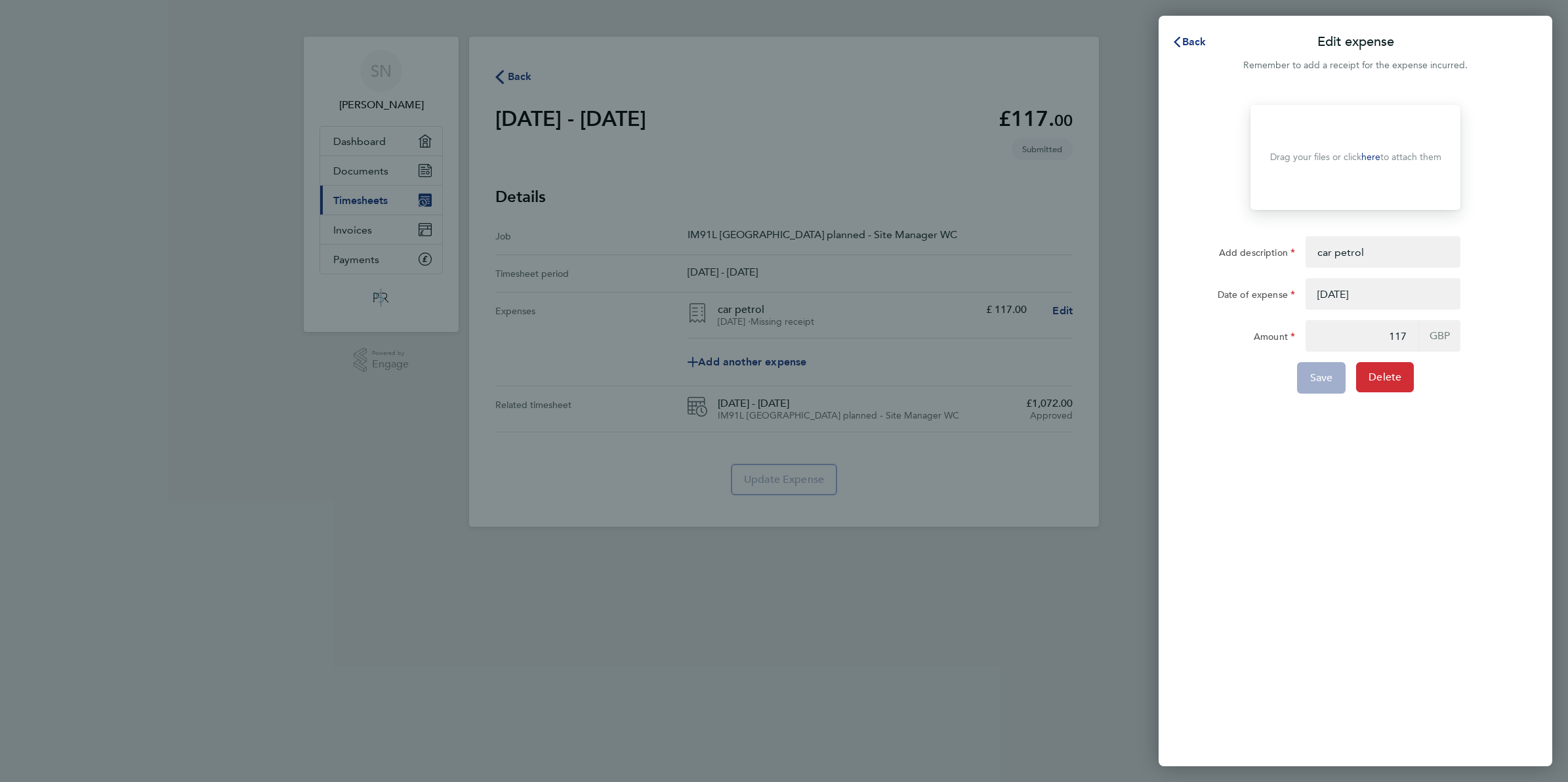
click at [1380, 375] on span "Delete" at bounding box center [1384, 377] width 33 height 13
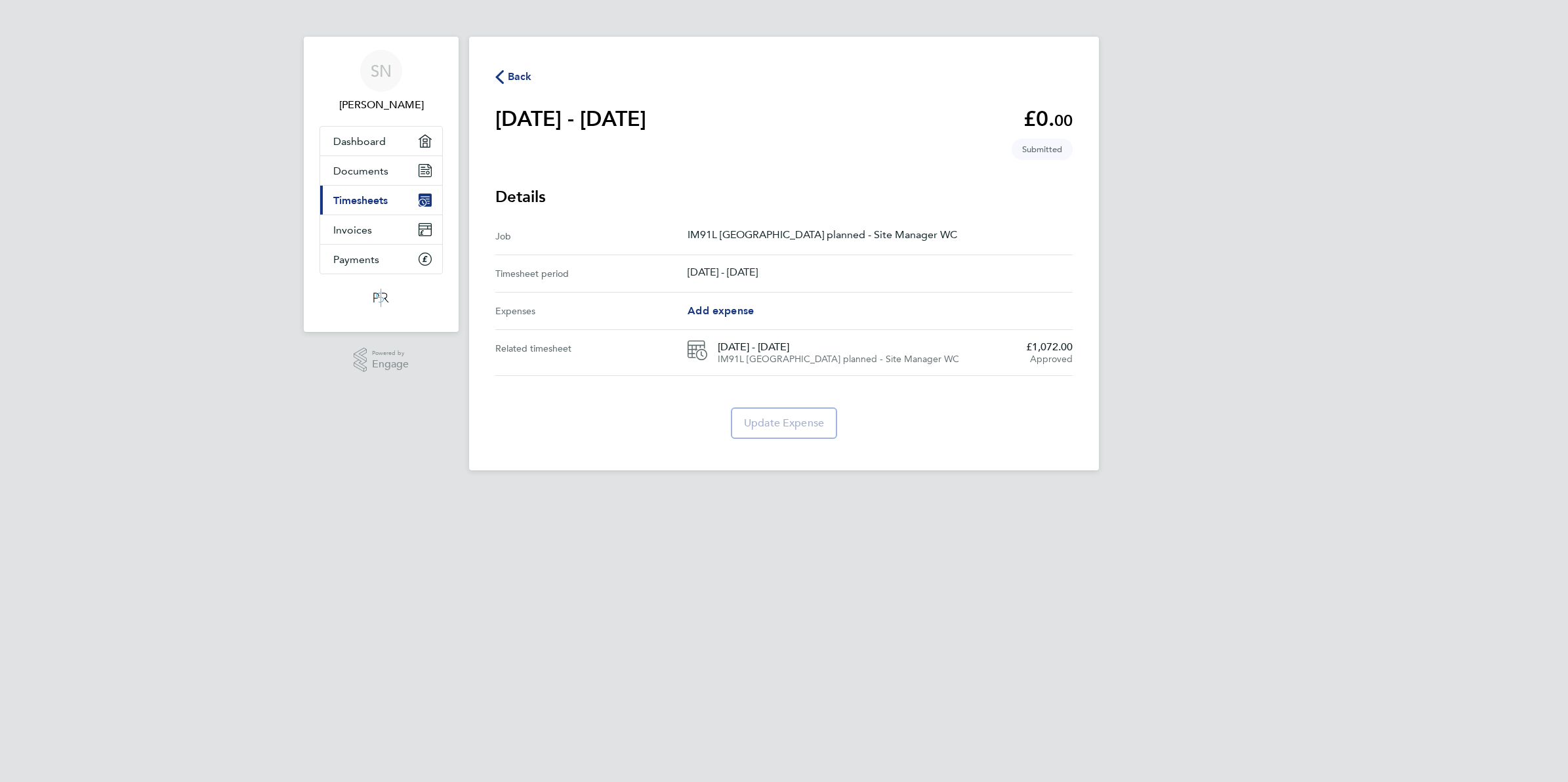
click at [523, 76] on span "Back" at bounding box center [520, 77] width 24 height 16
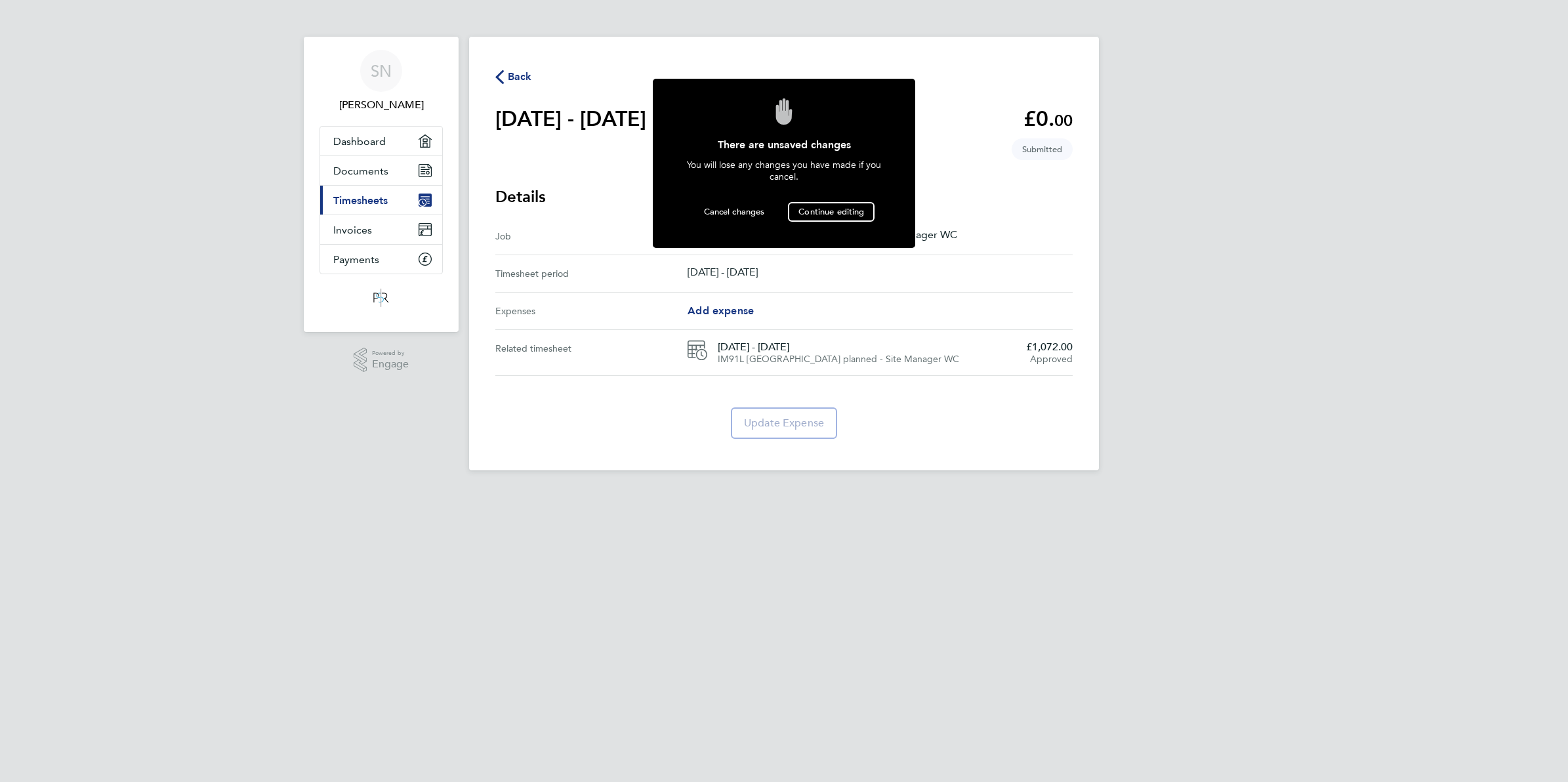
click at [506, 80] on span "Back" at bounding box center [513, 75] width 37 height 13
drag, startPoint x: 520, startPoint y: 79, endPoint x: 522, endPoint y: 87, distance: 8.2
click at [522, 87] on main "Back [DATE] - [DATE] £0. 00 expense descripion placeholder Submitted Details Jo…" at bounding box center [784, 254] width 630 height 434
click at [522, 79] on span "Back" at bounding box center [520, 77] width 24 height 16
click at [497, 85] on svg-icon "button" at bounding box center [499, 80] width 9 height 13
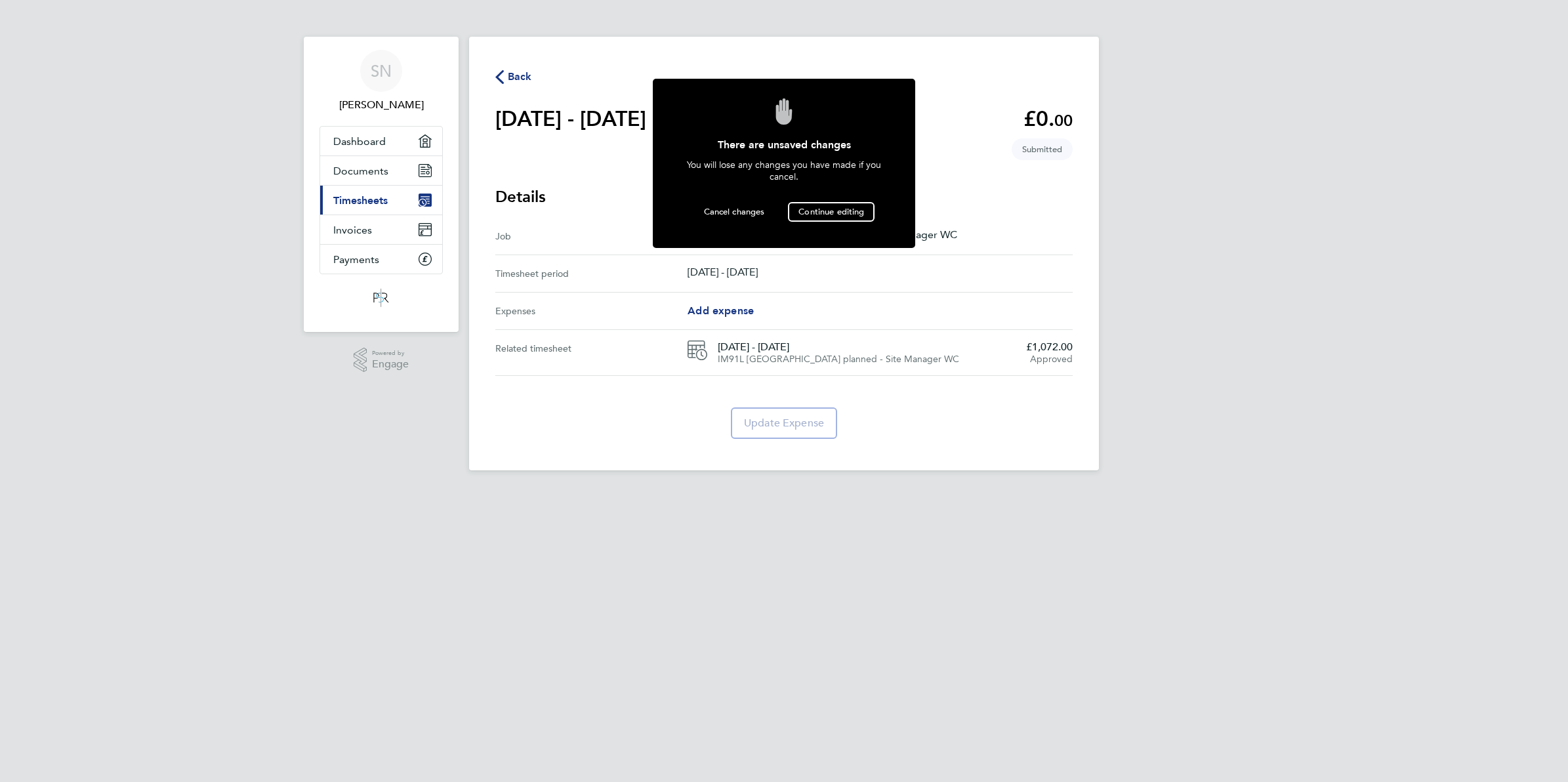
drag, startPoint x: 1375, startPoint y: 215, endPoint x: 1373, endPoint y: 222, distance: 7.3
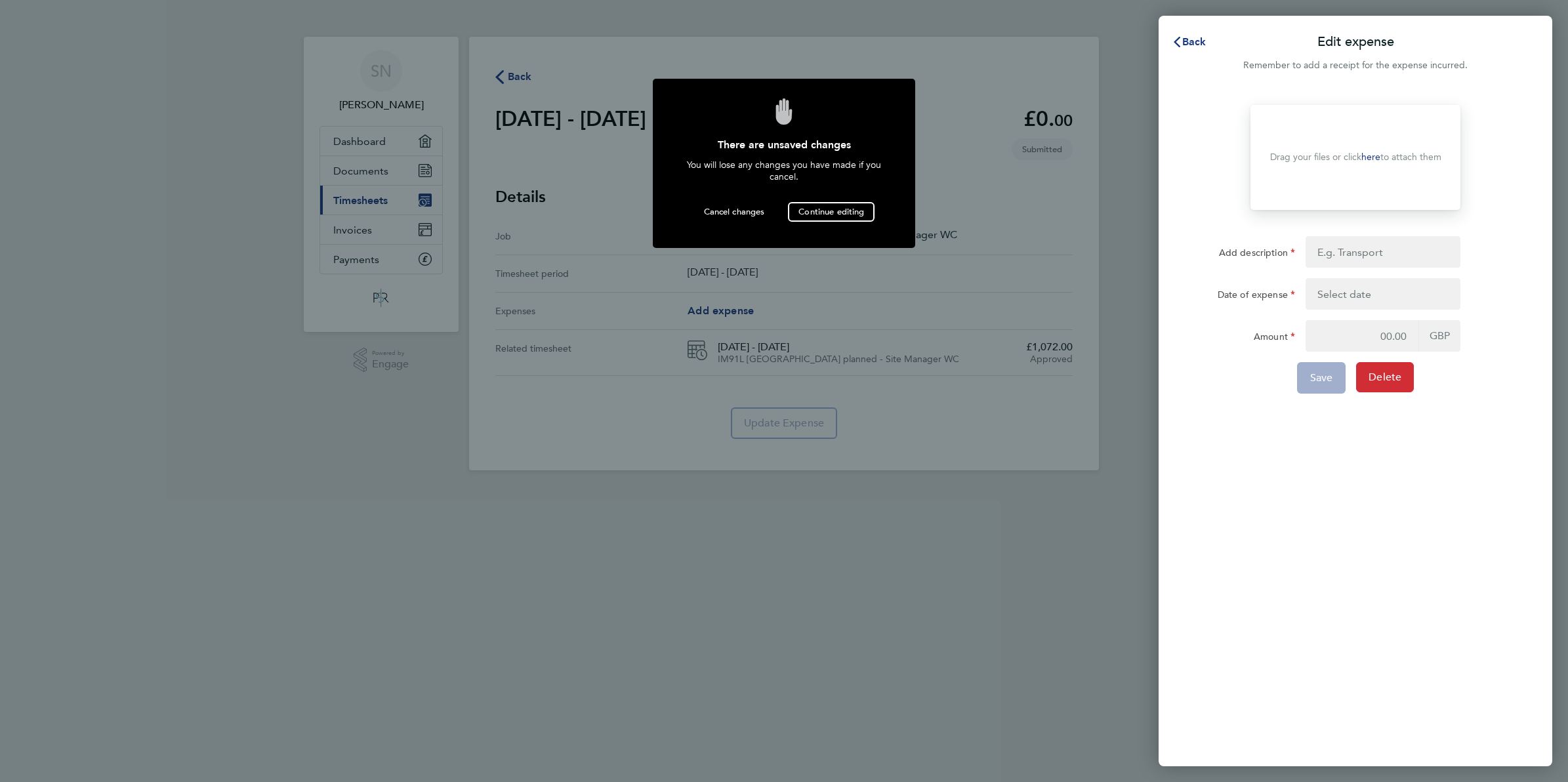
drag, startPoint x: 1380, startPoint y: 375, endPoint x: 1372, endPoint y: 375, distance: 8.0
click at [1375, 381] on span "Delete" at bounding box center [1384, 377] width 33 height 13
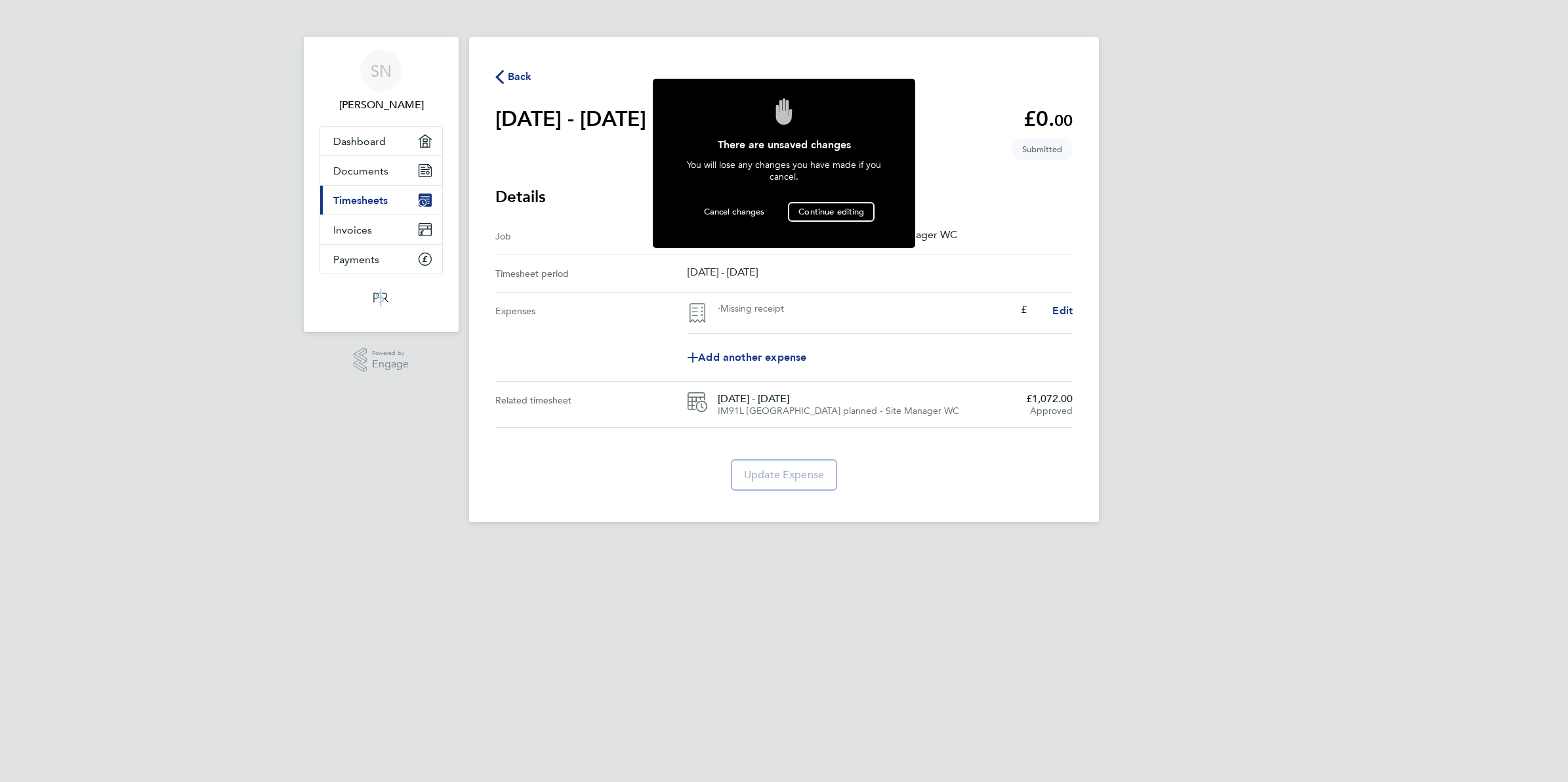
click at [509, 77] on span "Back" at bounding box center [520, 77] width 24 height 16
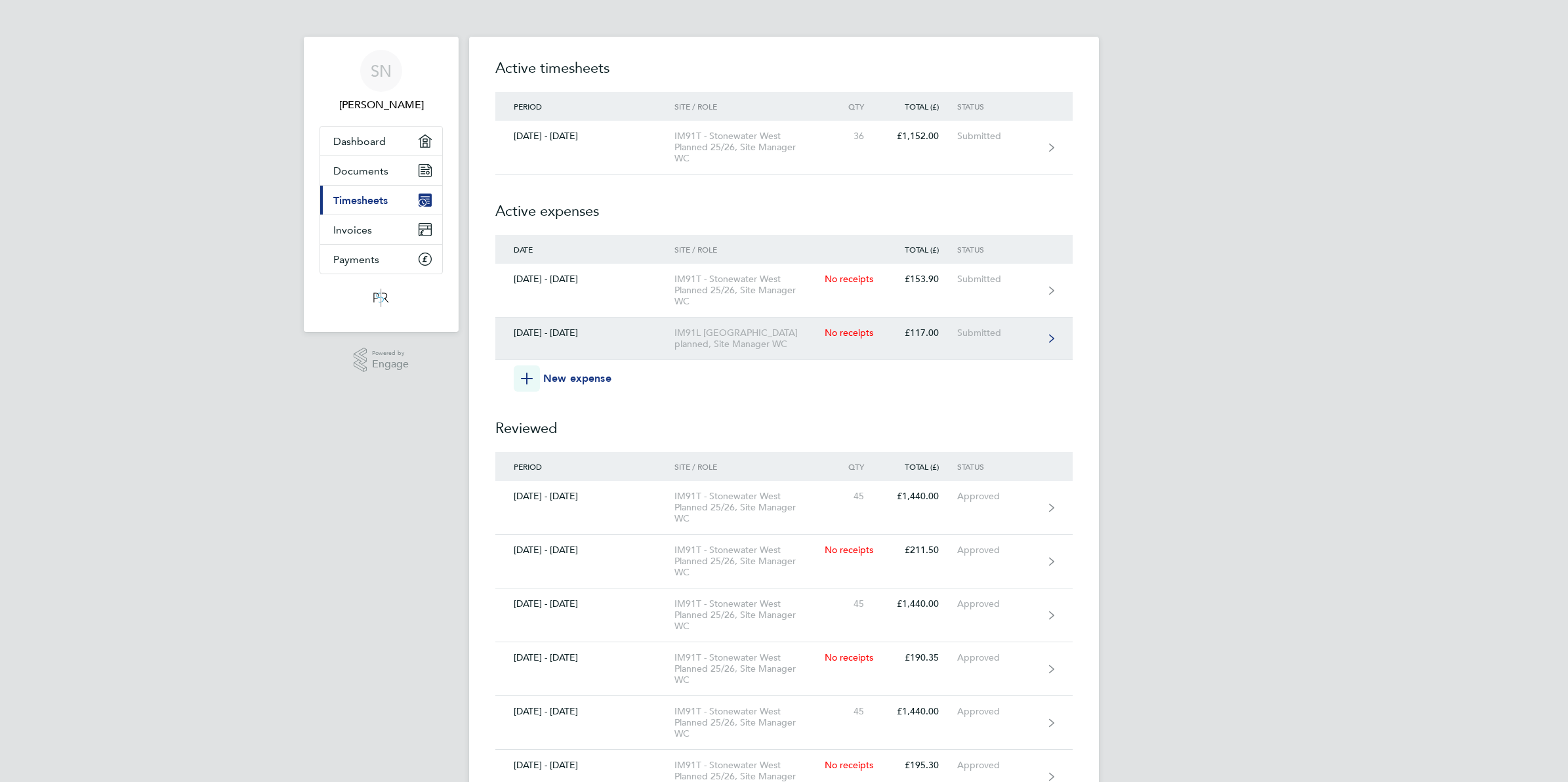
click at [749, 340] on div "IM91L [GEOGRAPHIC_DATA] planned, Site Manager WC" at bounding box center [749, 339] width 150 height 23
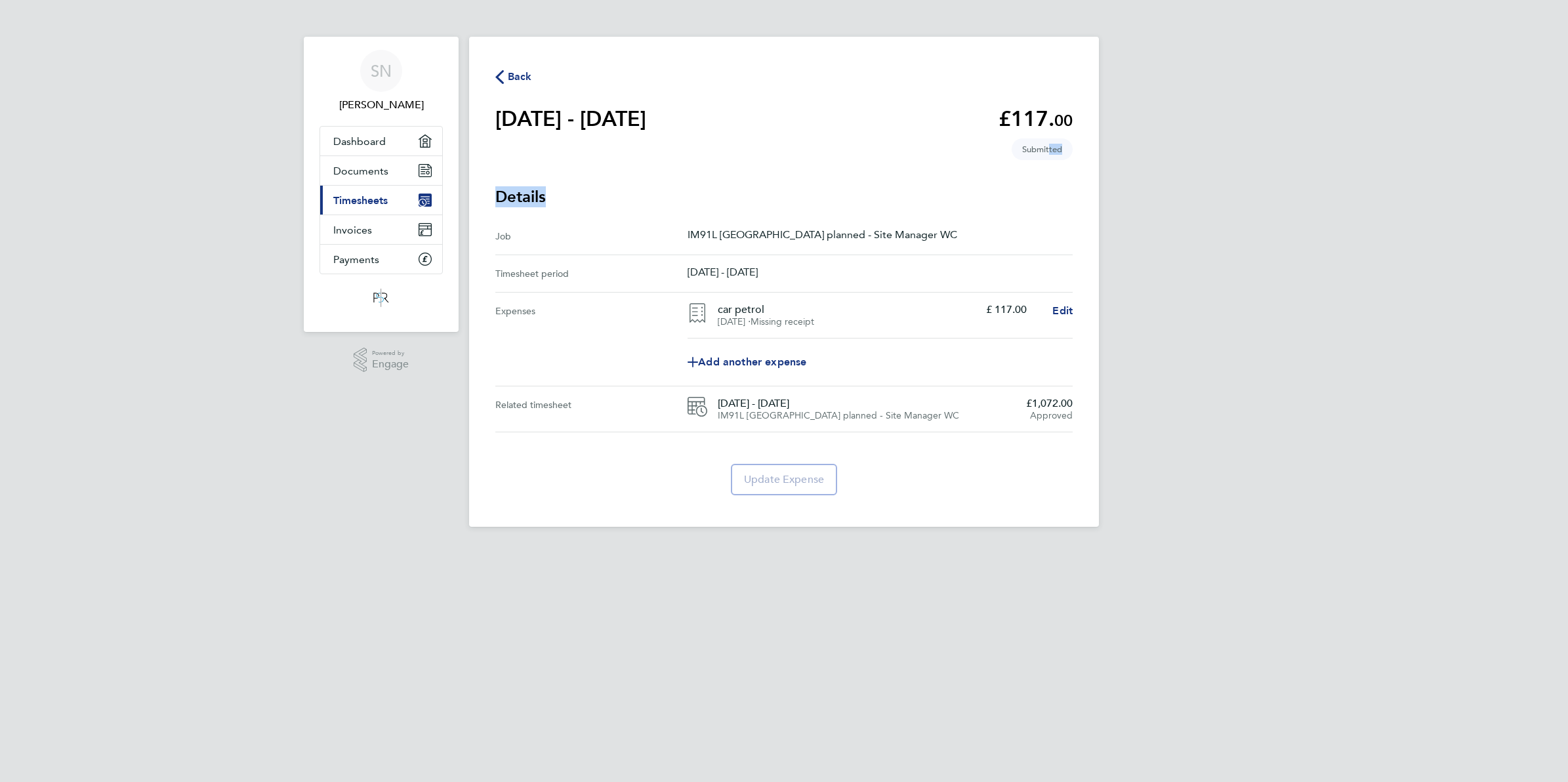
drag, startPoint x: 1046, startPoint y: 154, endPoint x: 1051, endPoint y: 166, distance: 13.0
click at [1051, 166] on main "Back 21 - 27 Jun 2025 £117. 00 expense descripion placeholder Submitted Details…" at bounding box center [784, 282] width 630 height 490
drag, startPoint x: 894, startPoint y: 144, endPoint x: 867, endPoint y: 146, distance: 27.1
click at [871, 148] on section "21 - 27 Jun 2025 £117. 00 expense descripion placeholder Submitted" at bounding box center [783, 130] width 577 height 49
click at [1064, 313] on span "Edit" at bounding box center [1062, 310] width 21 height 13
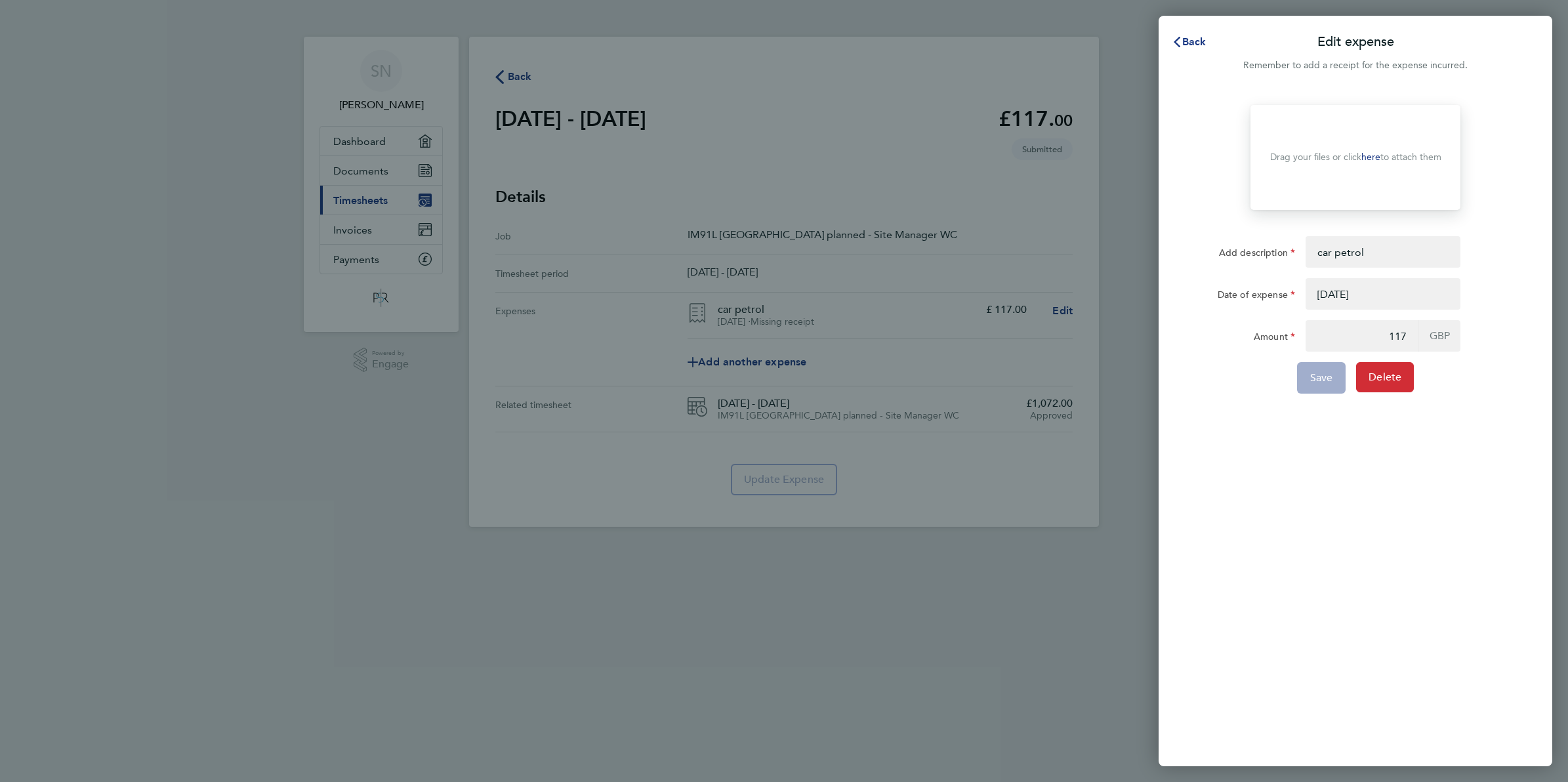
click at [1381, 385] on button "Delete" at bounding box center [1385, 377] width 58 height 30
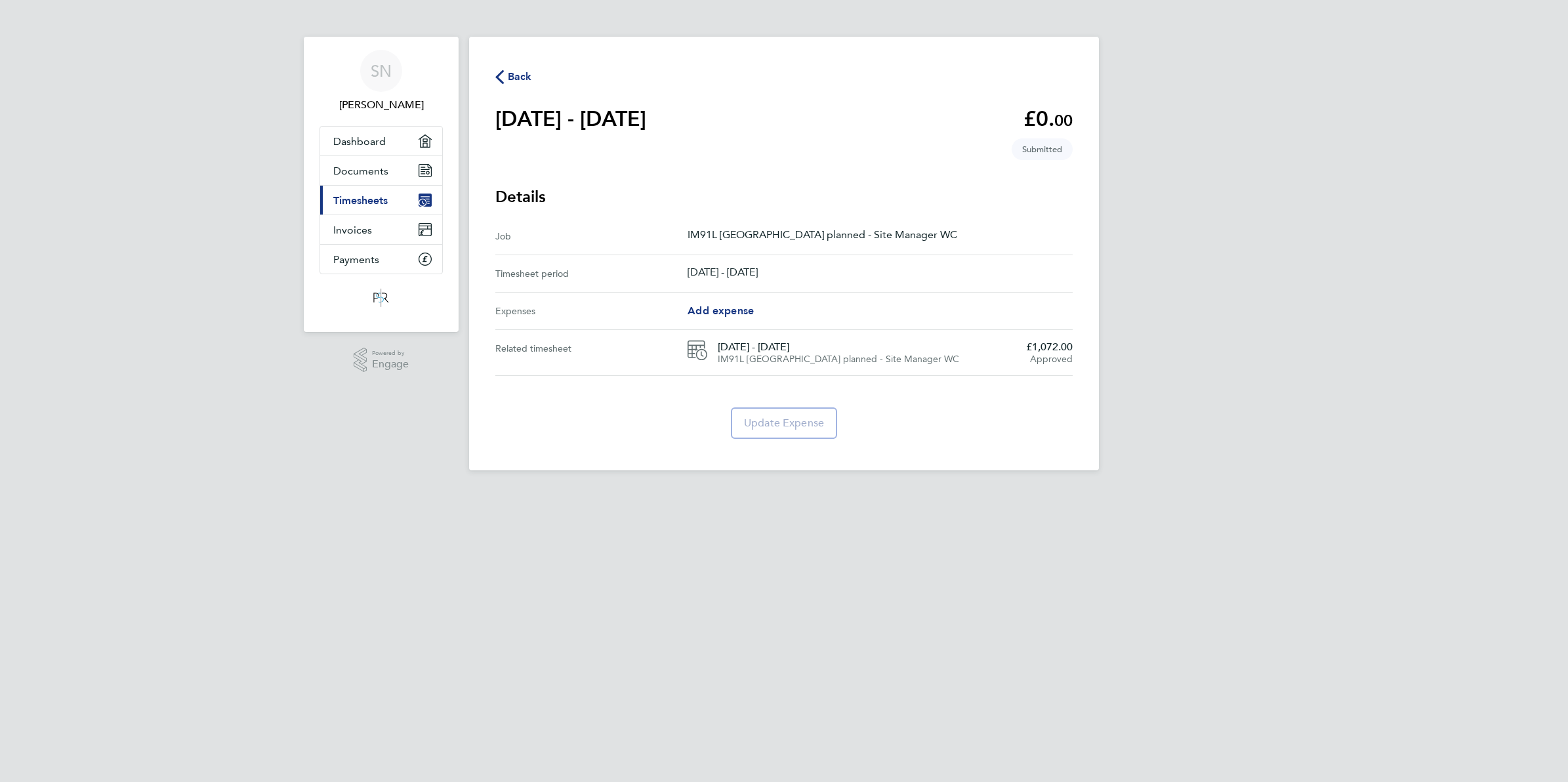
click at [520, 77] on span "Back" at bounding box center [520, 77] width 24 height 16
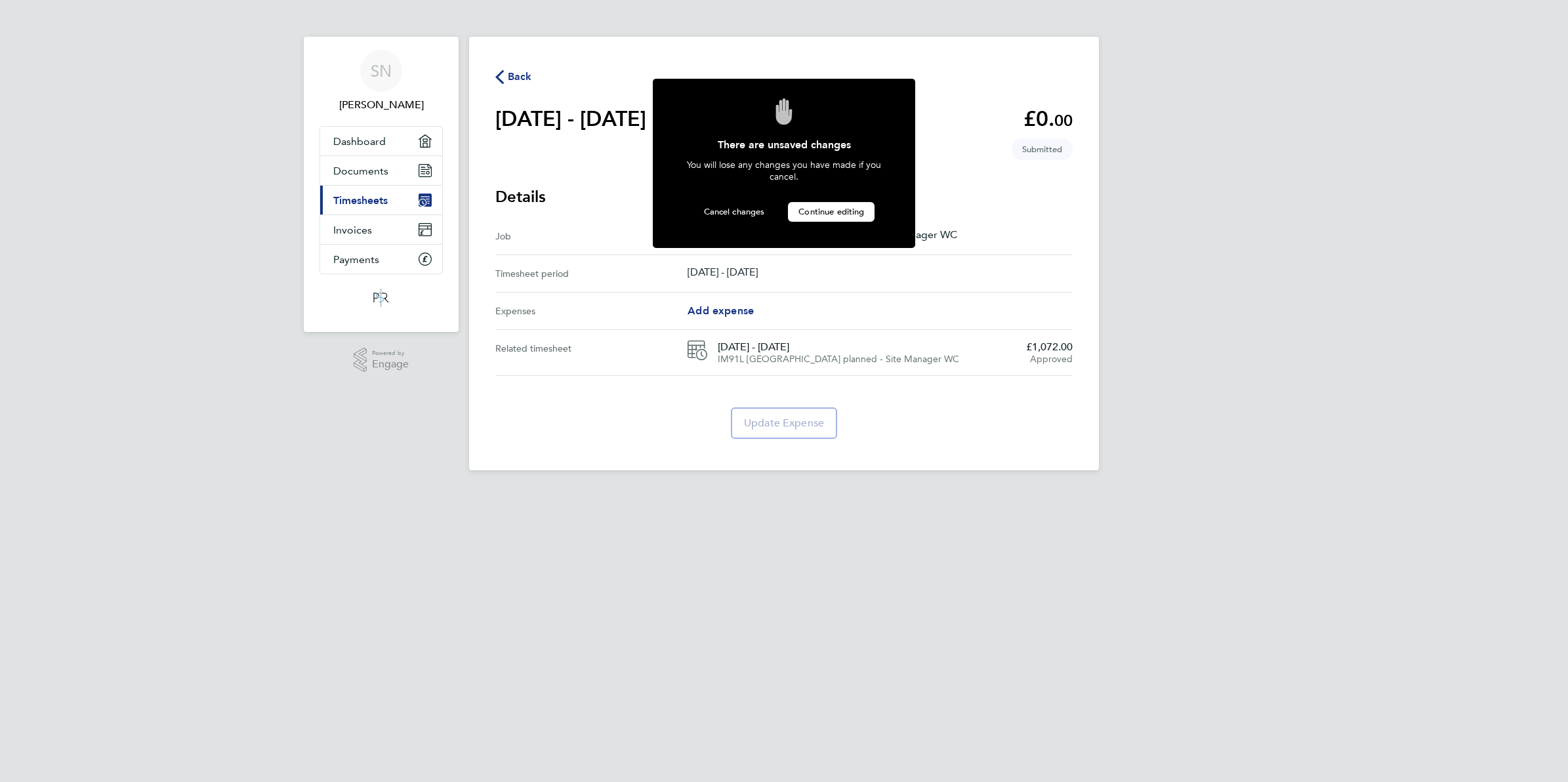
click at [805, 215] on button "Continue editing" at bounding box center [831, 212] width 87 height 20
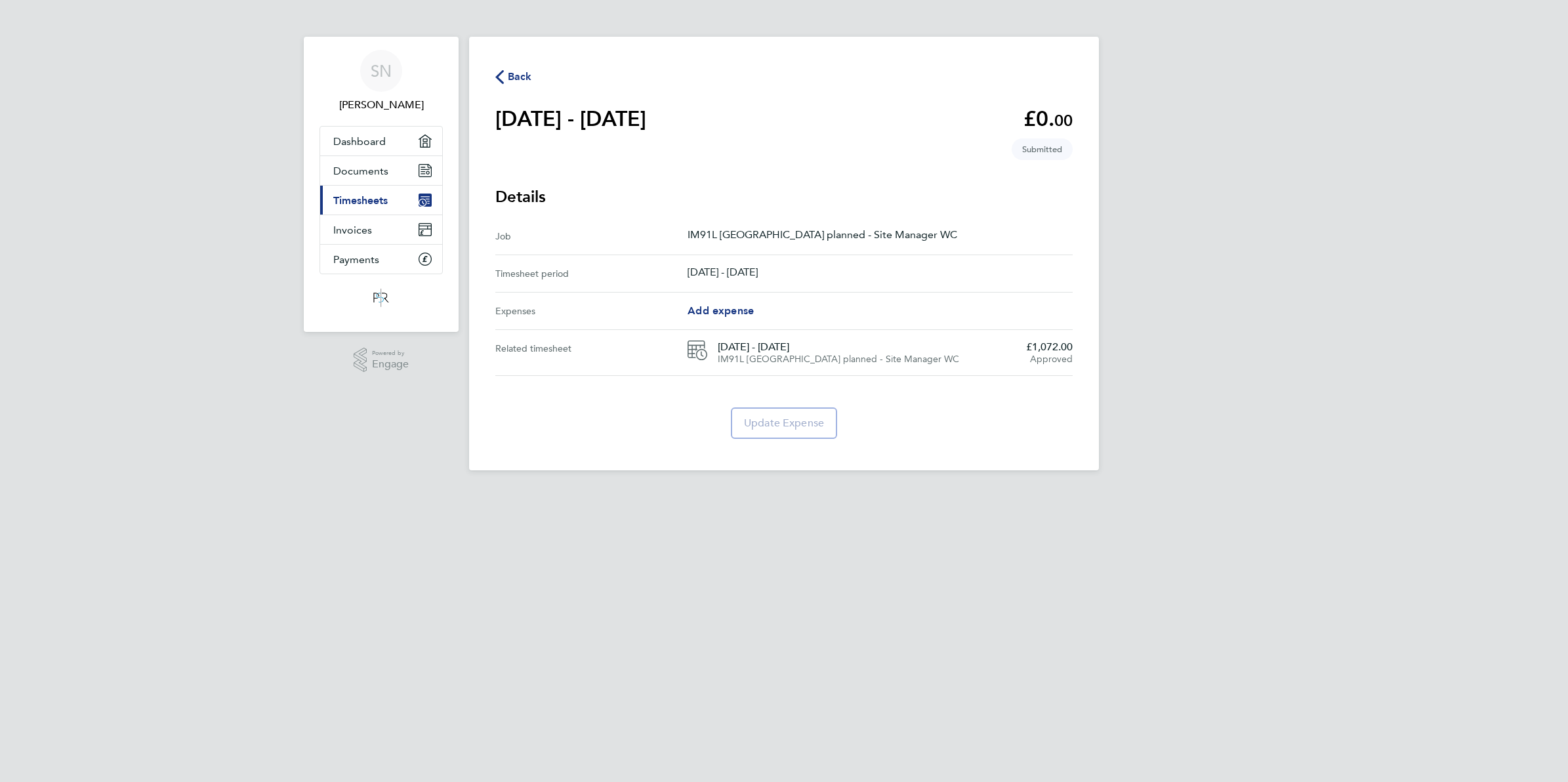
click at [523, 77] on span "Back" at bounding box center [520, 77] width 24 height 16
